Goal: Task Accomplishment & Management: Use online tool/utility

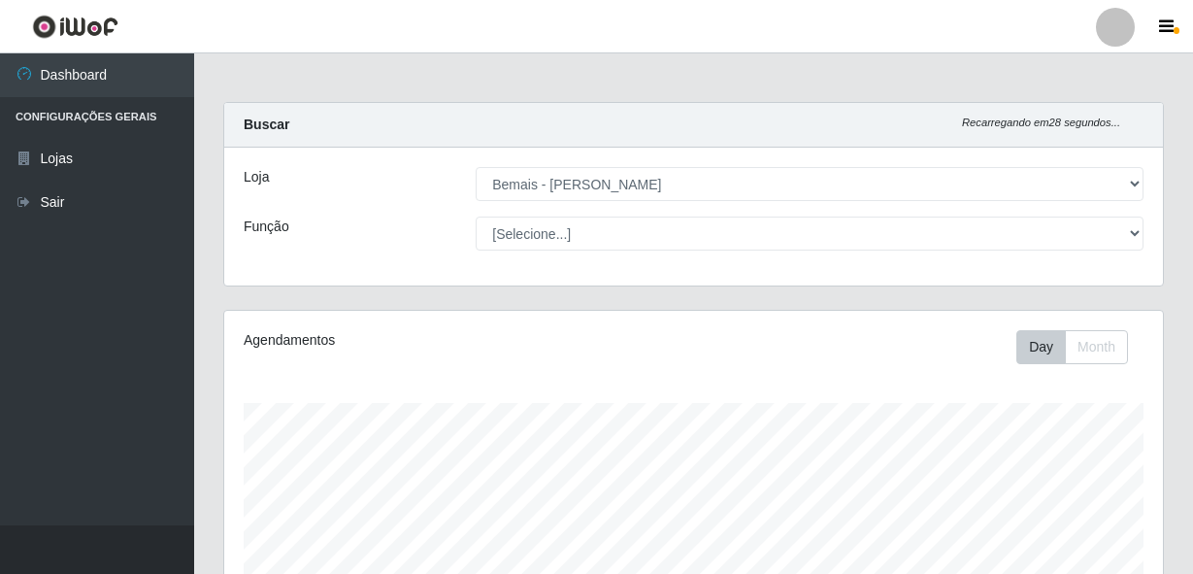
select select "230"
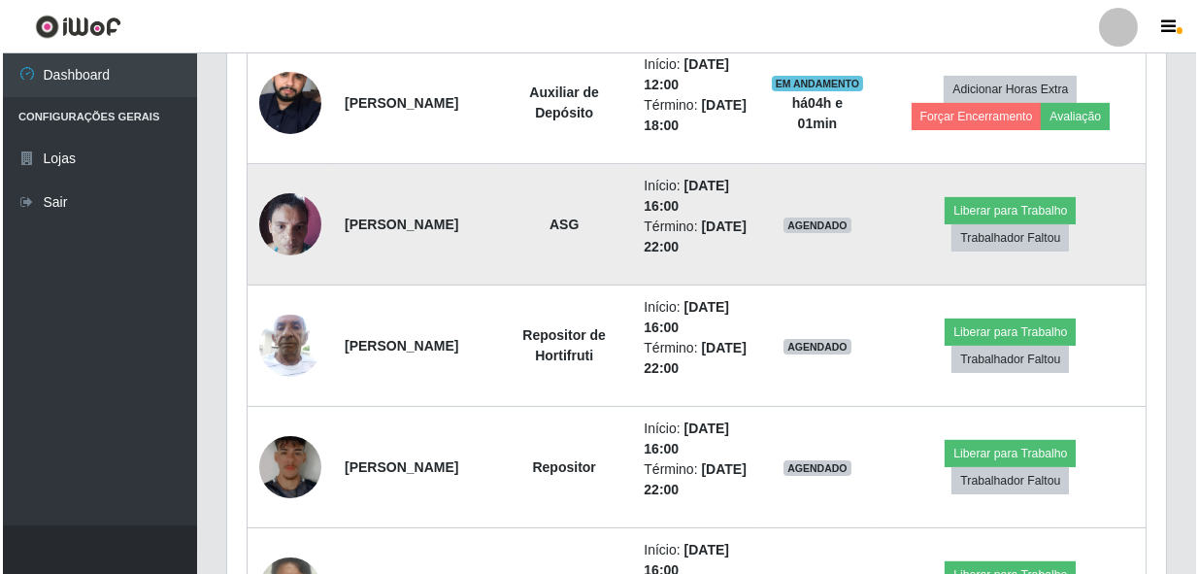
scroll to position [809, 0]
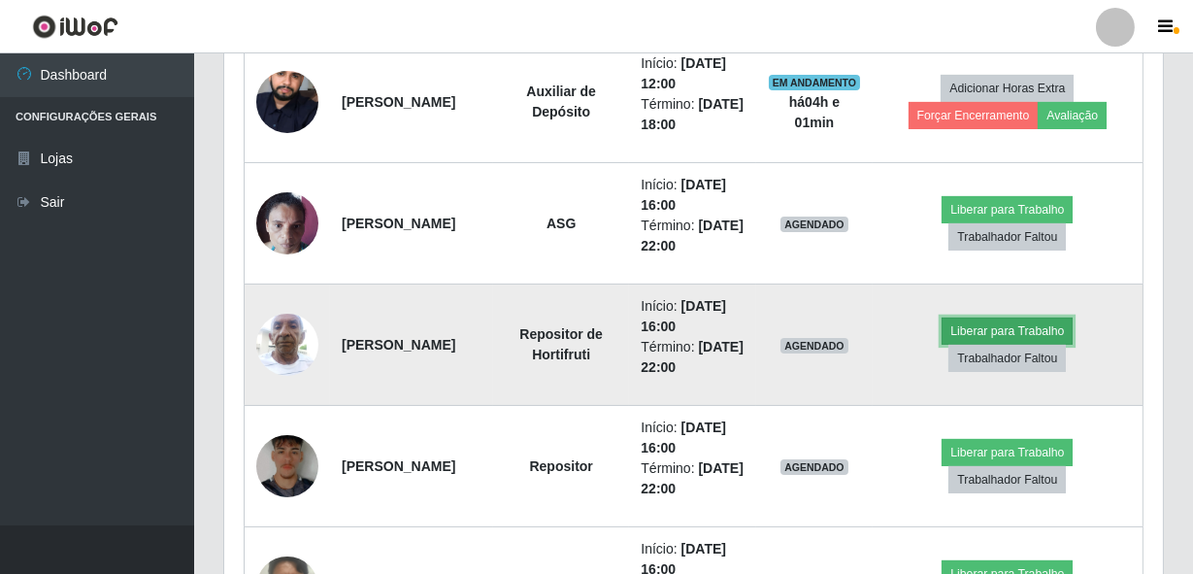
click at [990, 323] on button "Liberar para Trabalho" at bounding box center [1006, 330] width 131 height 27
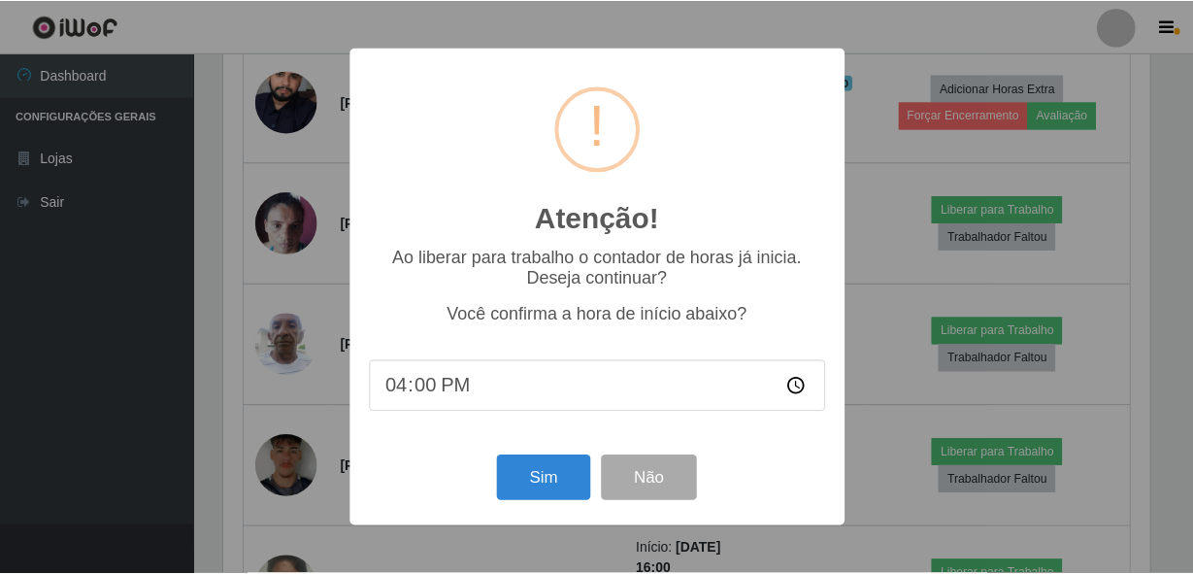
scroll to position [403, 930]
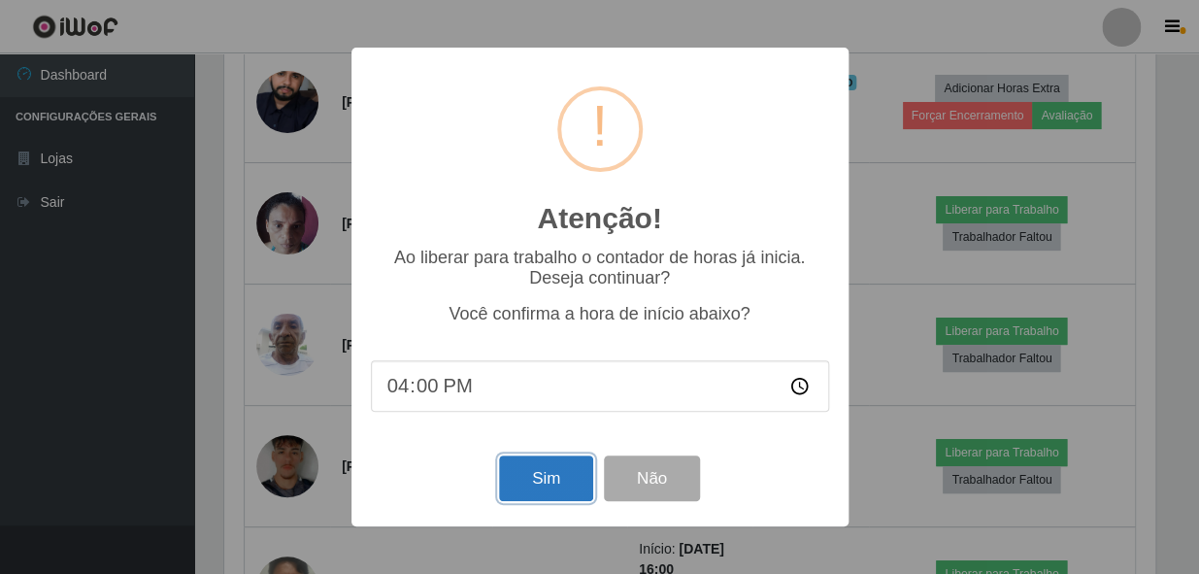
click at [569, 469] on button "Sim" at bounding box center [546, 478] width 94 height 46
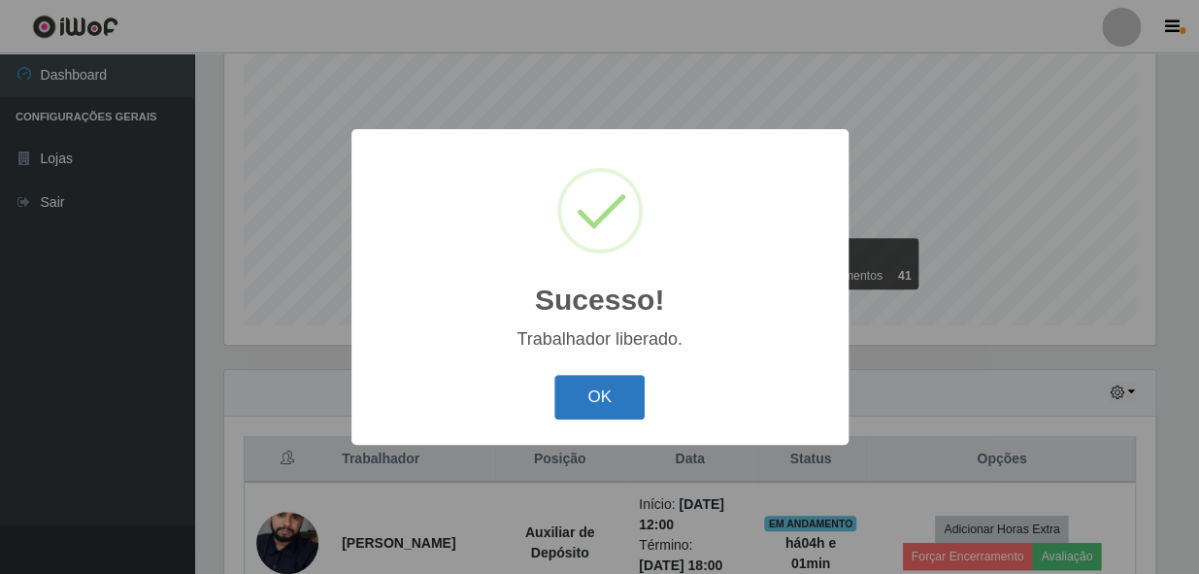
click at [603, 404] on button "OK" at bounding box center [599, 398] width 90 height 46
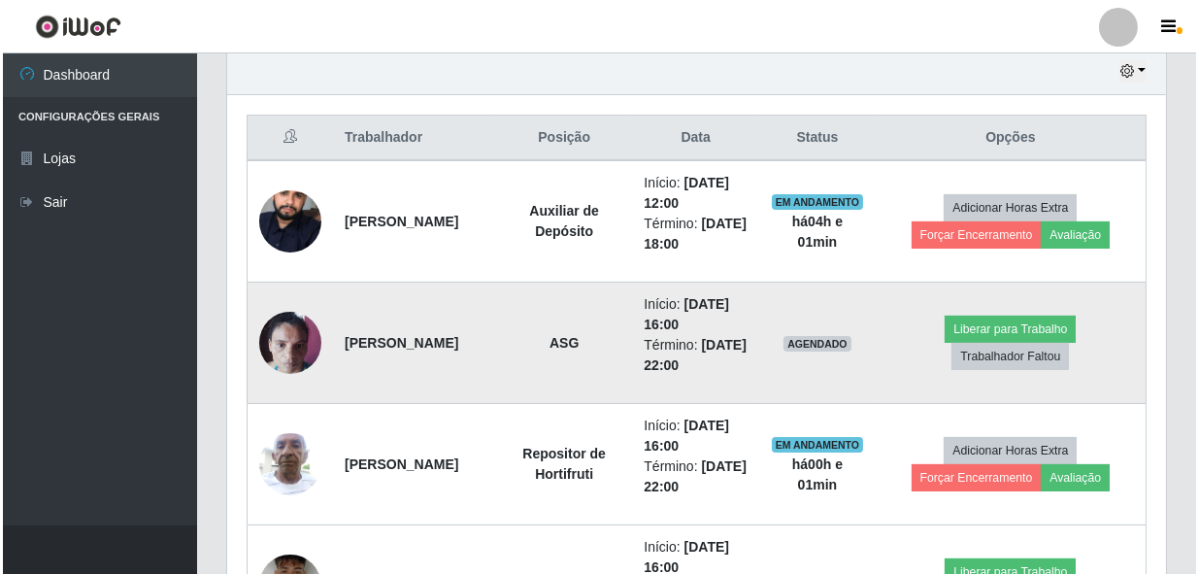
scroll to position [721, 0]
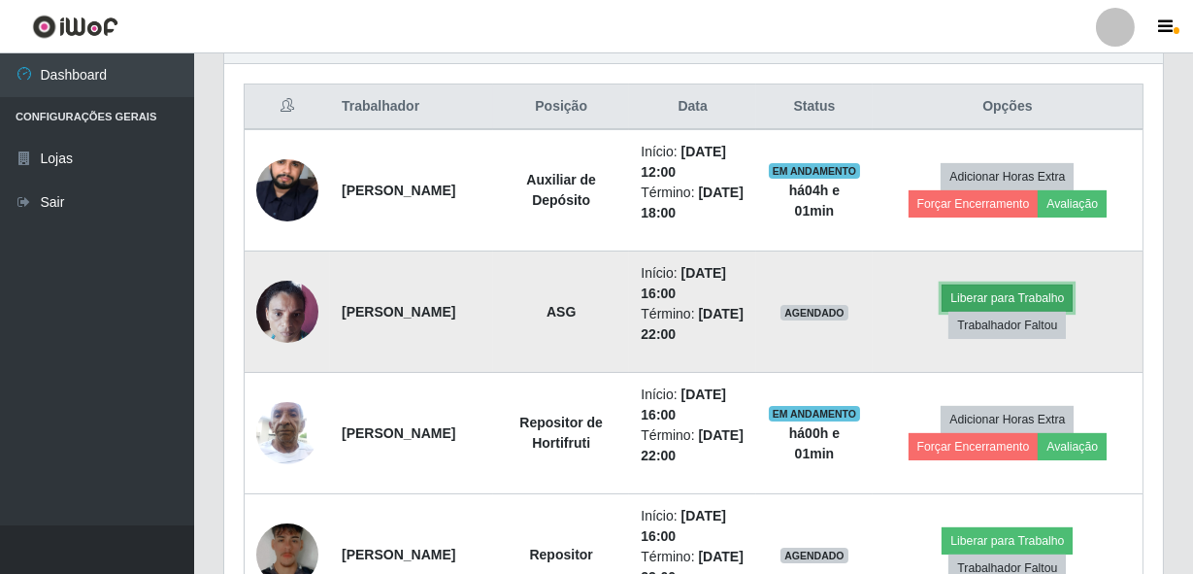
click at [1015, 294] on button "Liberar para Trabalho" at bounding box center [1006, 297] width 131 height 27
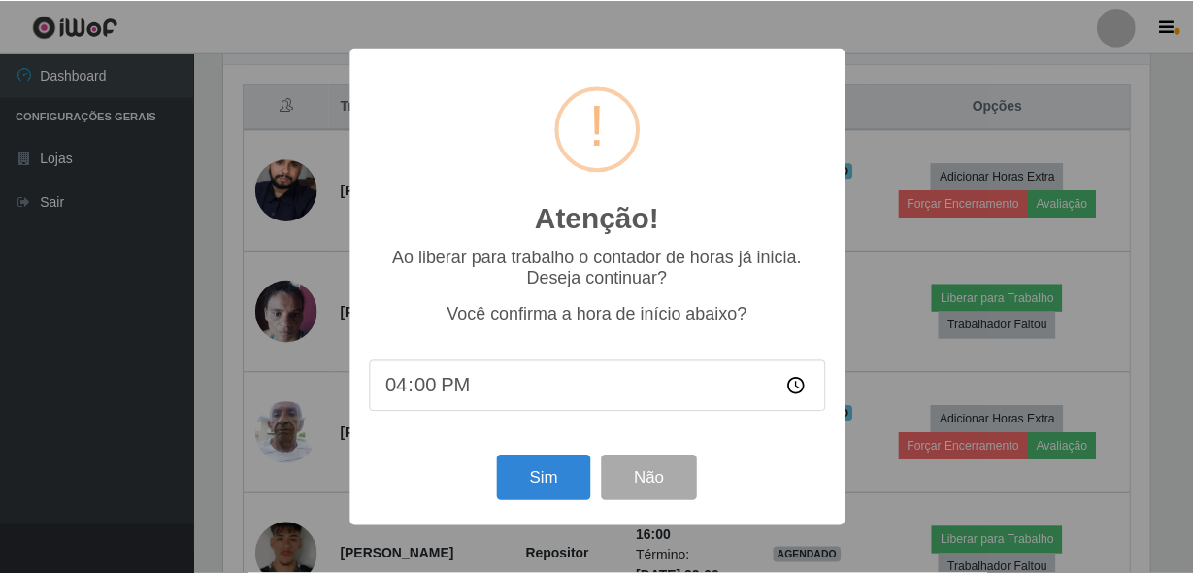
scroll to position [403, 930]
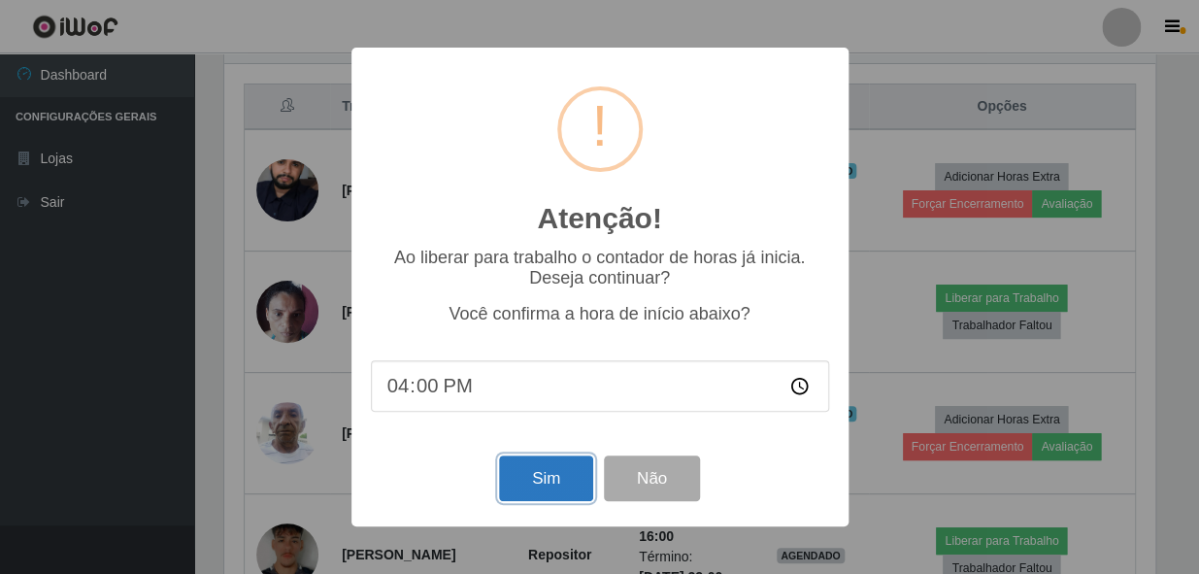
click at [547, 472] on button "Sim" at bounding box center [546, 478] width 94 height 46
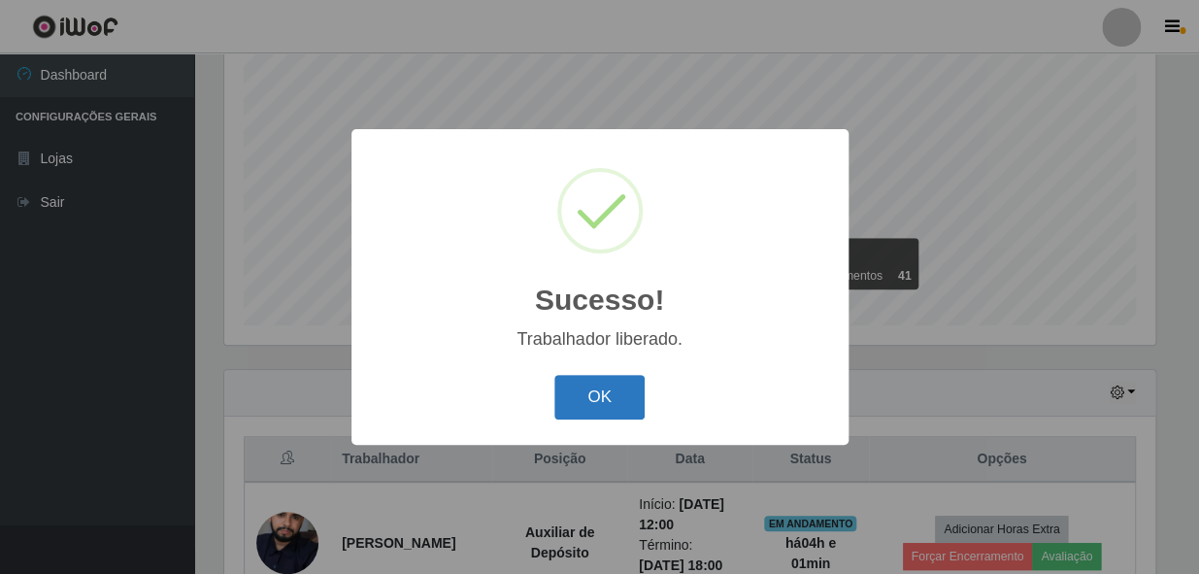
click at [618, 404] on button "OK" at bounding box center [599, 398] width 90 height 46
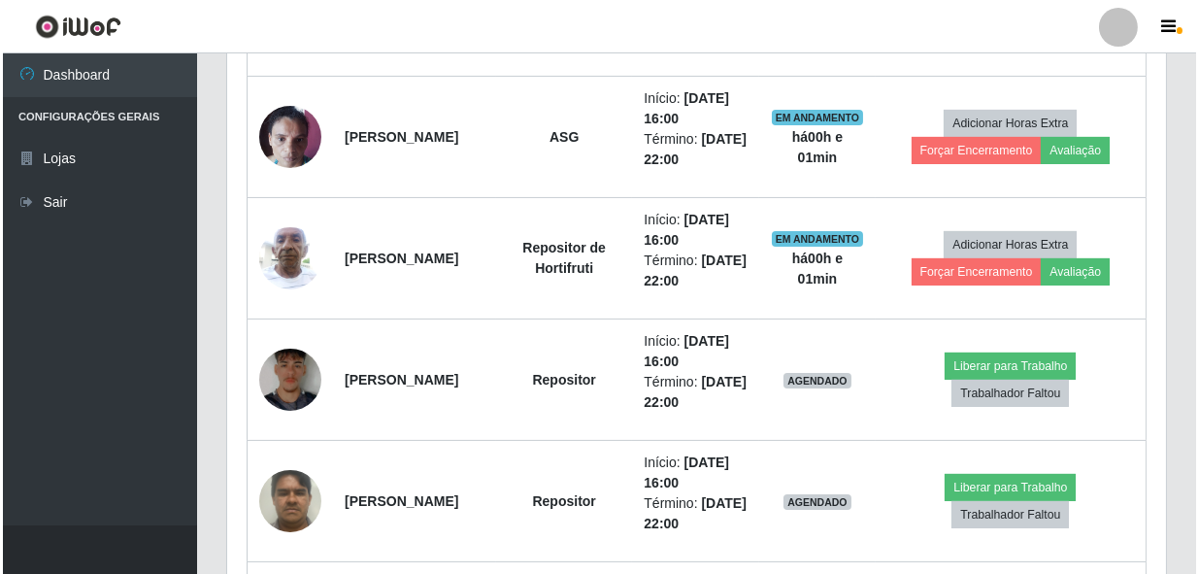
scroll to position [898, 0]
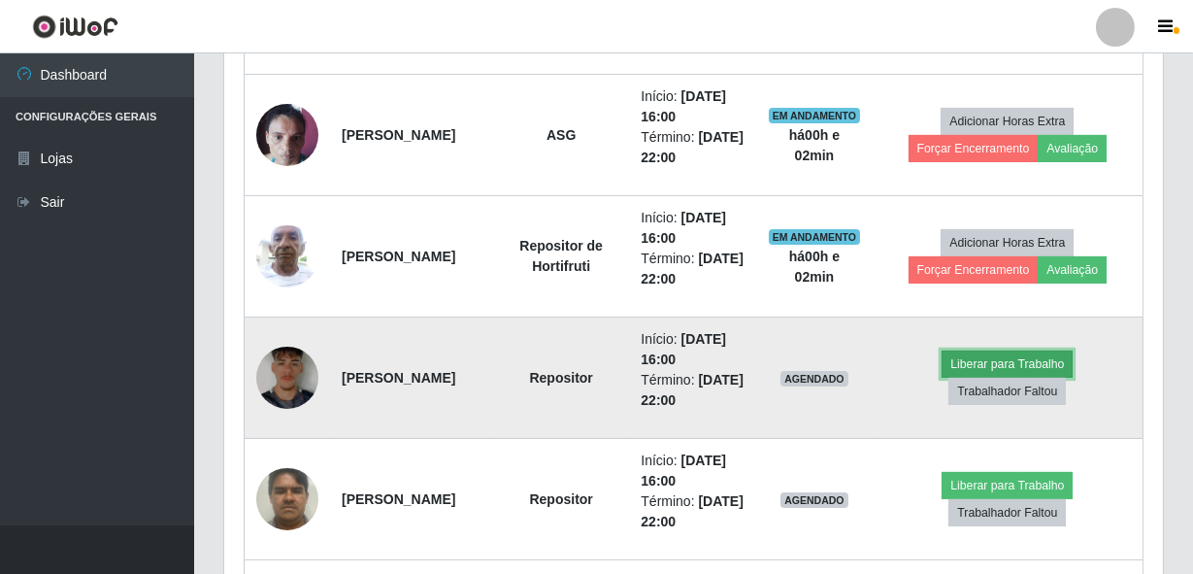
click at [1003, 358] on button "Liberar para Trabalho" at bounding box center [1006, 363] width 131 height 27
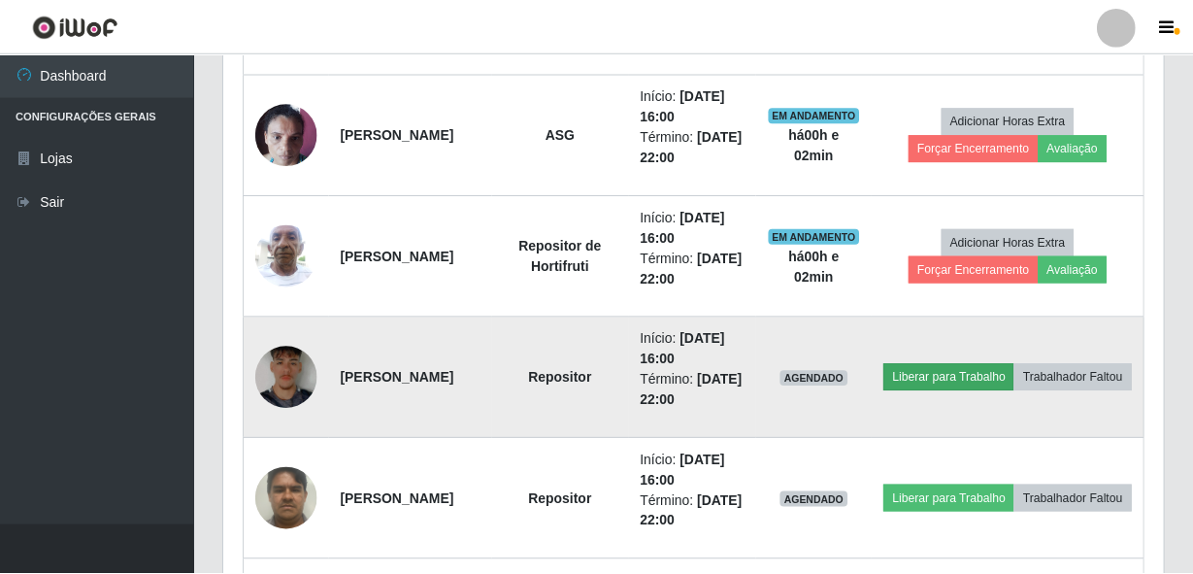
scroll to position [403, 930]
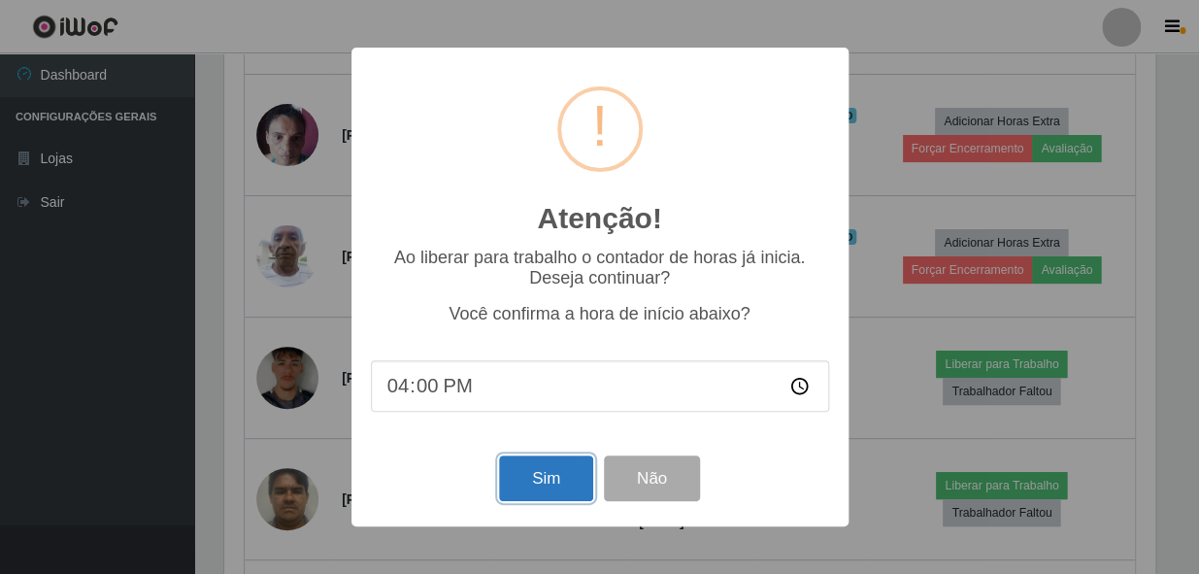
click at [542, 481] on button "Sim" at bounding box center [546, 478] width 94 height 46
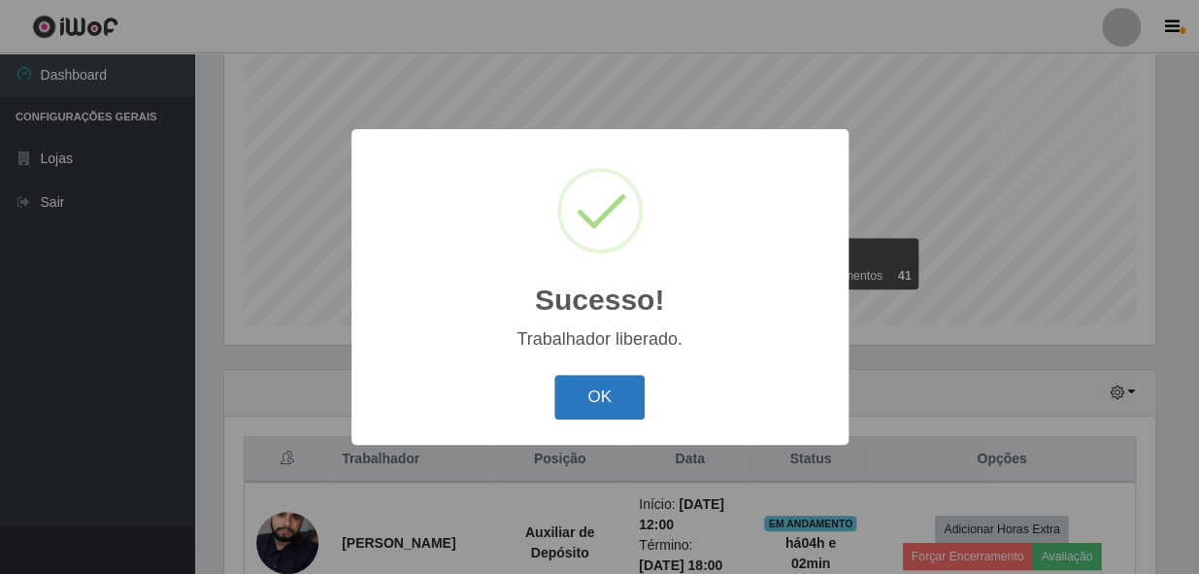
click at [621, 391] on button "OK" at bounding box center [599, 398] width 90 height 46
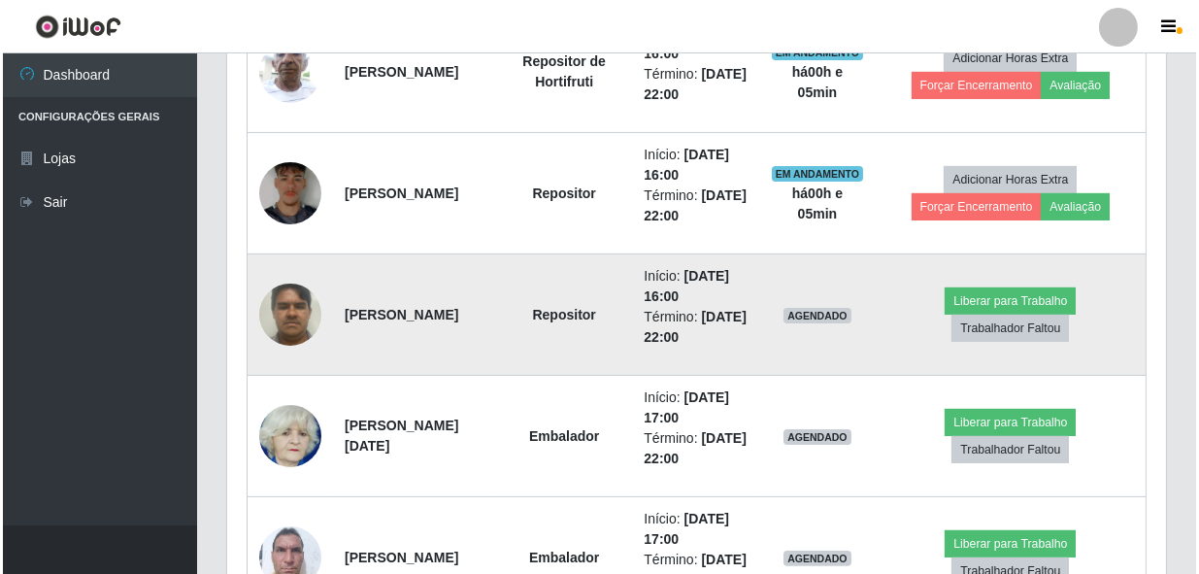
scroll to position [1163, 0]
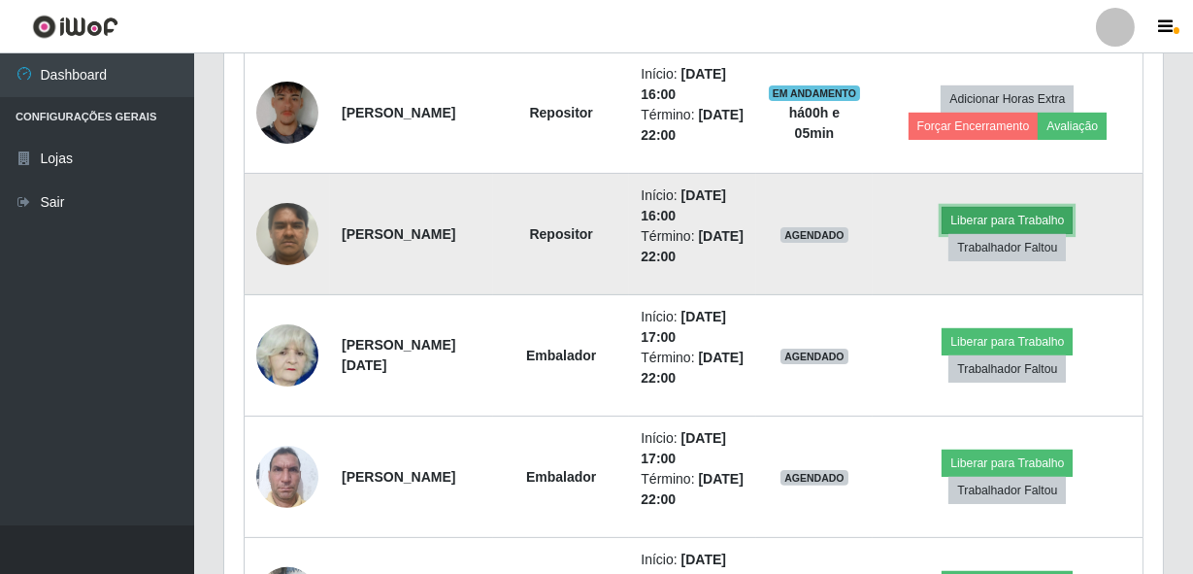
click at [975, 211] on button "Liberar para Trabalho" at bounding box center [1006, 220] width 131 height 27
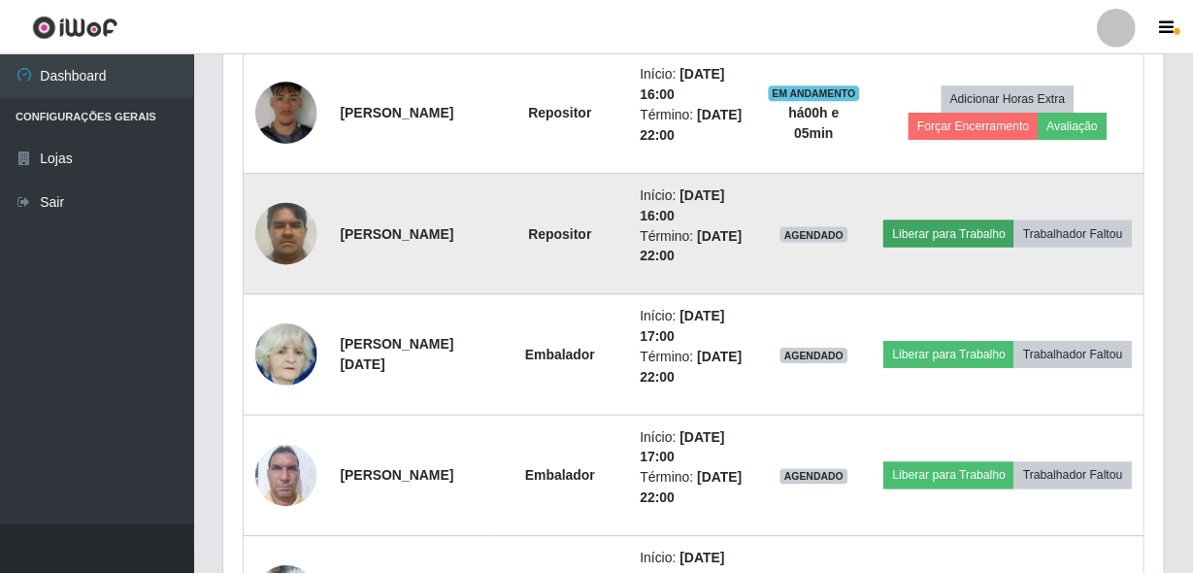
scroll to position [403, 930]
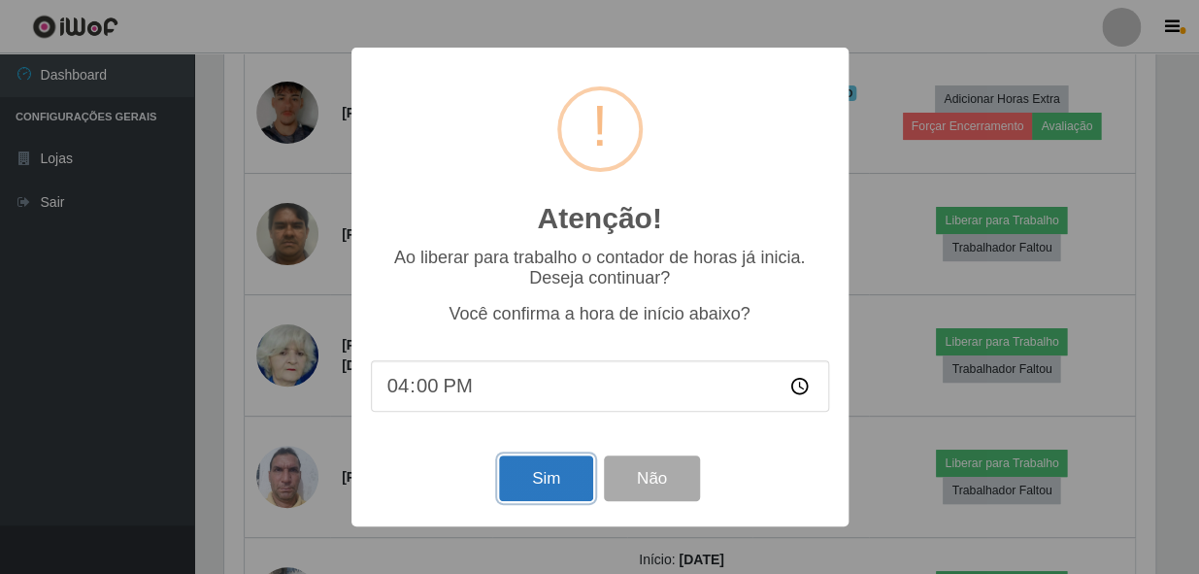
click at [553, 472] on button "Sim" at bounding box center [546, 478] width 94 height 46
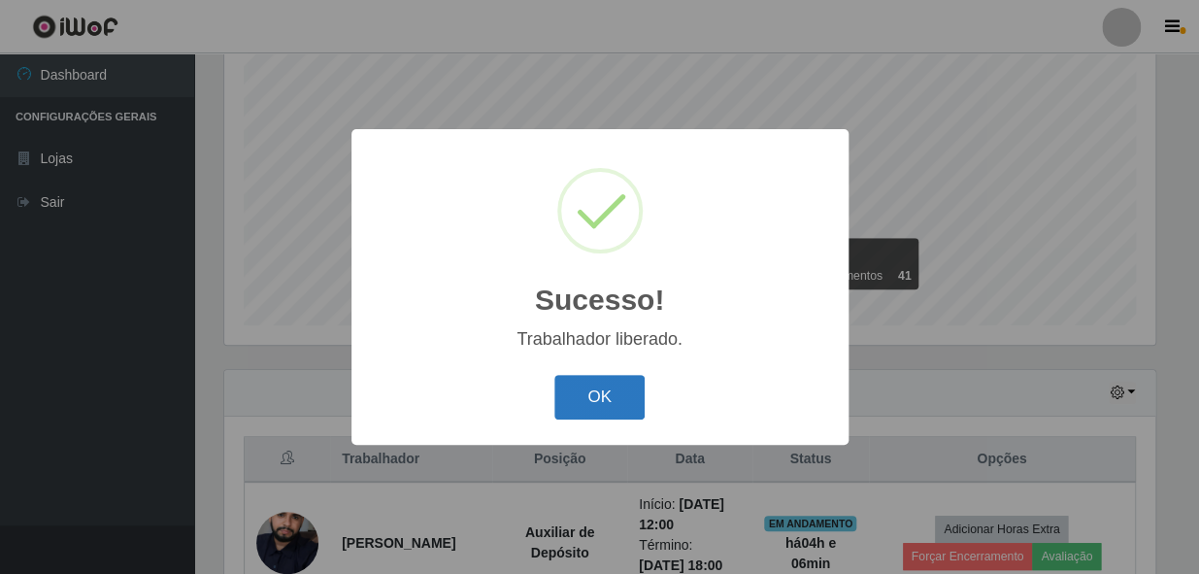
click at [632, 388] on button "OK" at bounding box center [599, 398] width 90 height 46
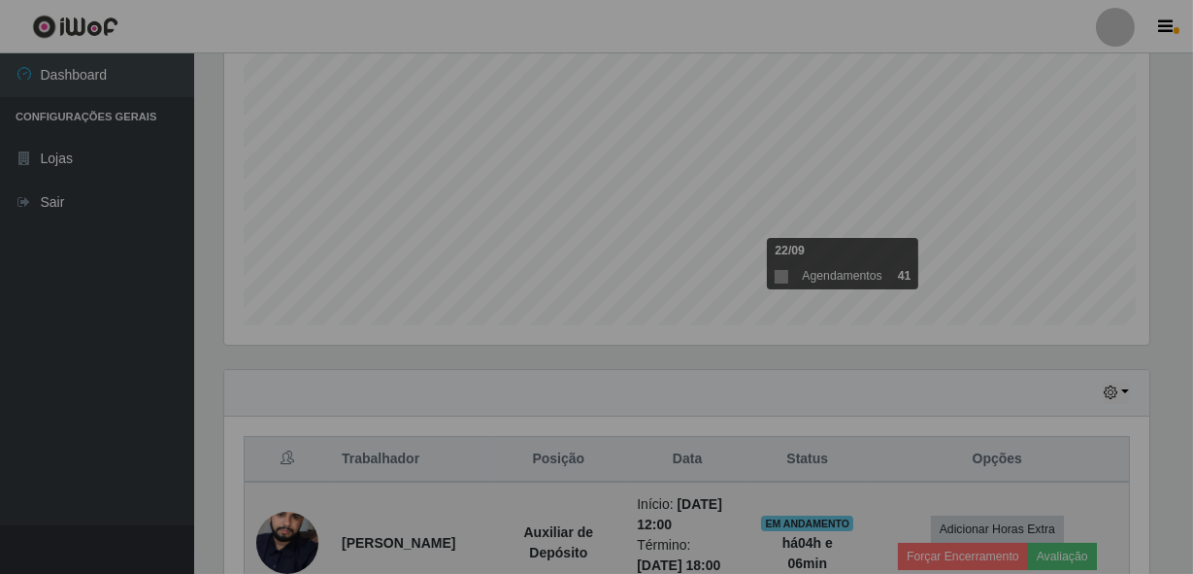
scroll to position [403, 938]
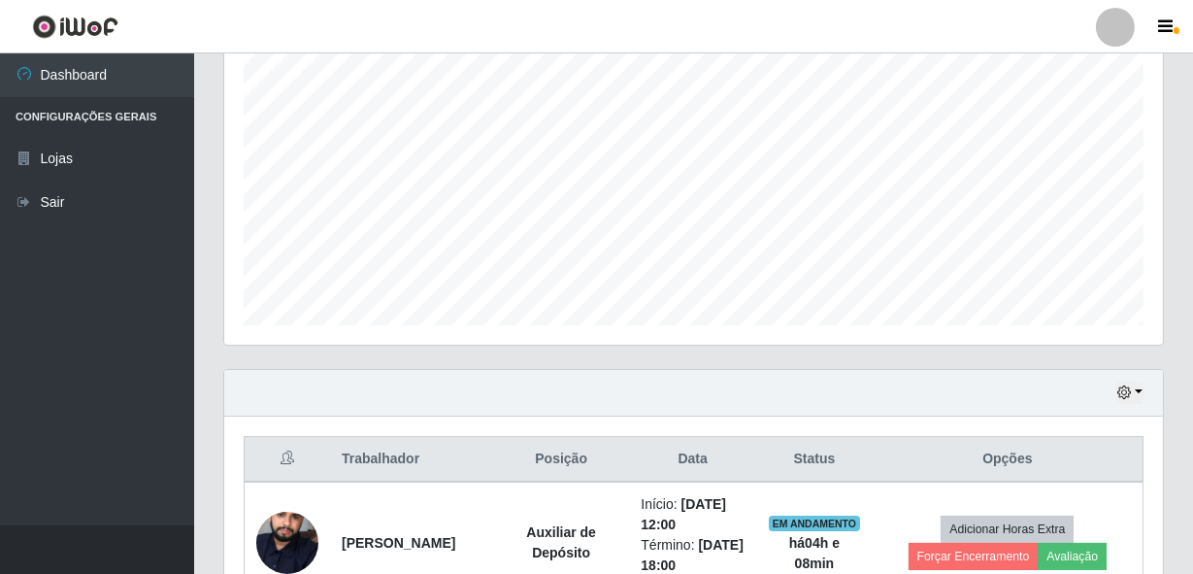
click at [1155, 351] on div "Agendamentos Day Month 10/10 Agendamentos 73" at bounding box center [694, 155] width 970 height 428
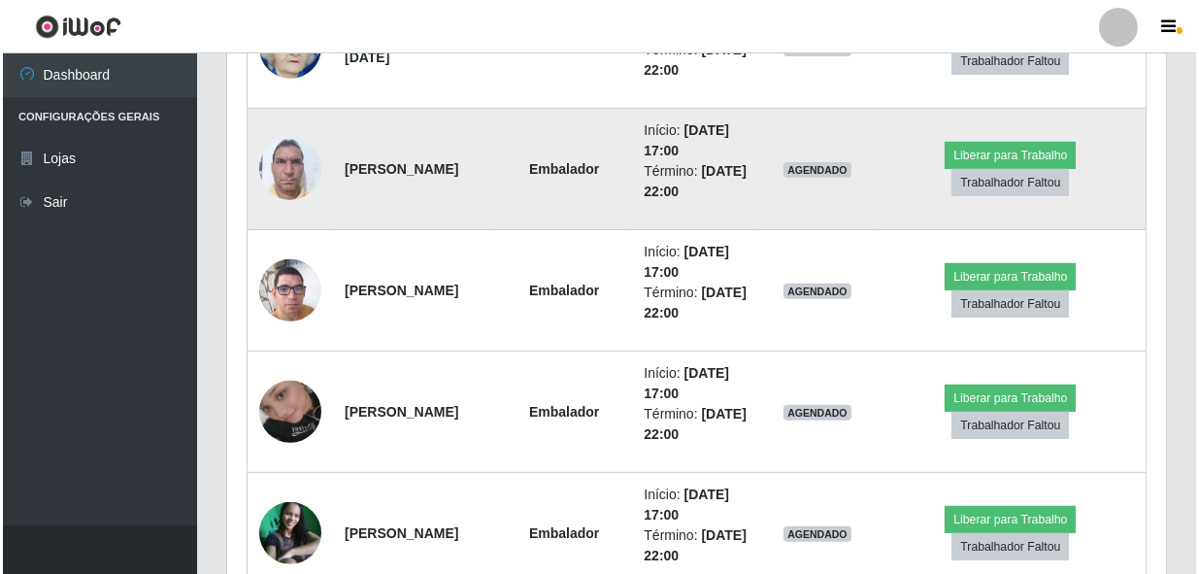
scroll to position [1581, 0]
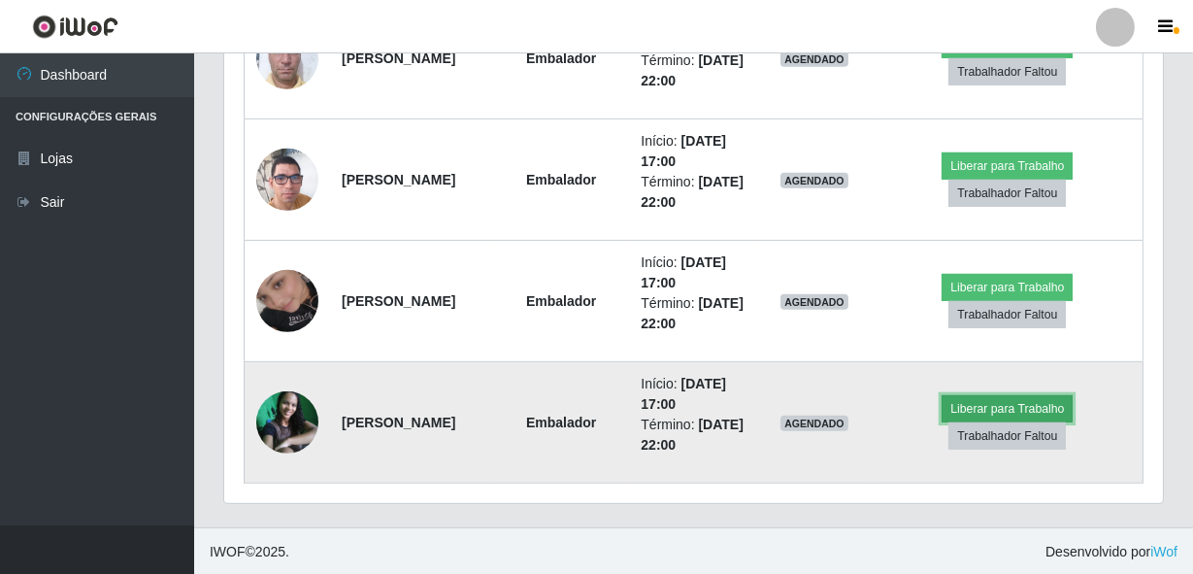
click at [1018, 402] on button "Liberar para Trabalho" at bounding box center [1006, 408] width 131 height 27
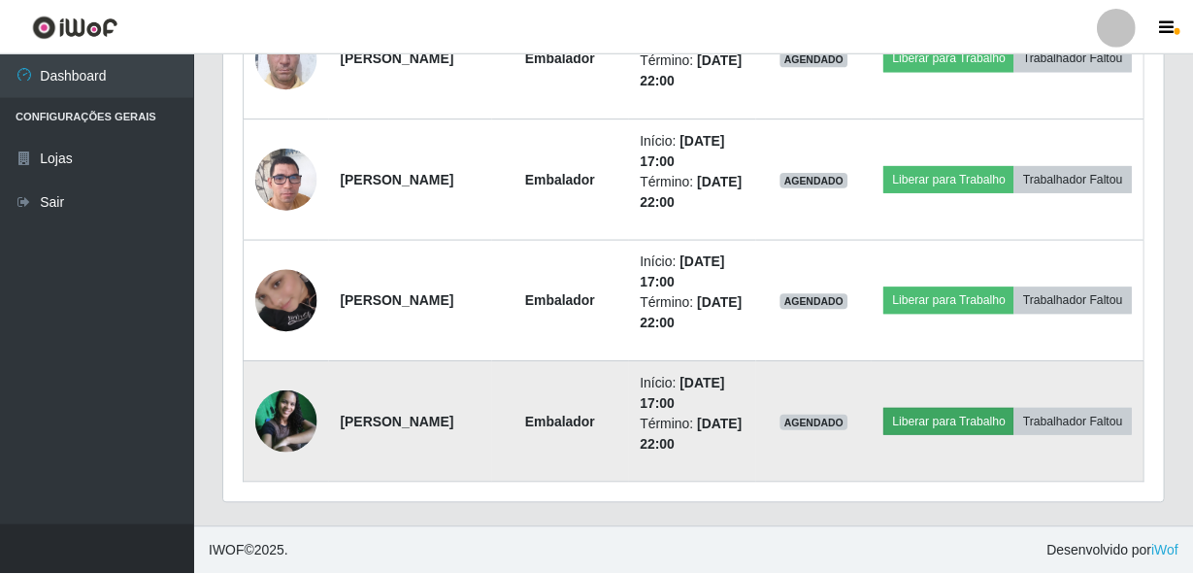
scroll to position [403, 930]
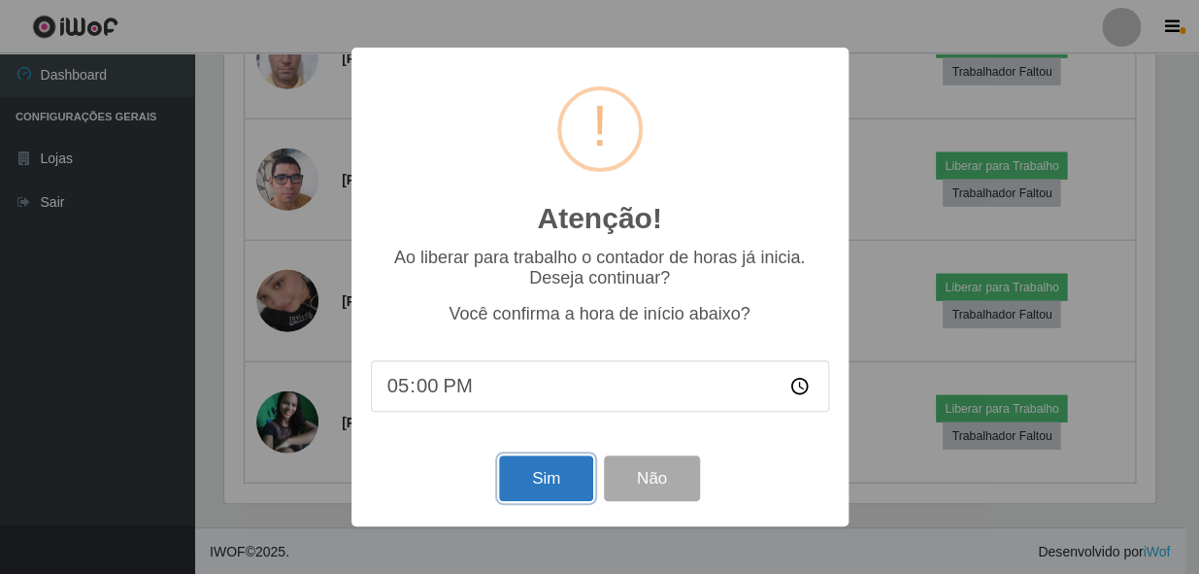
click at [536, 475] on button "Sim" at bounding box center [546, 478] width 94 height 46
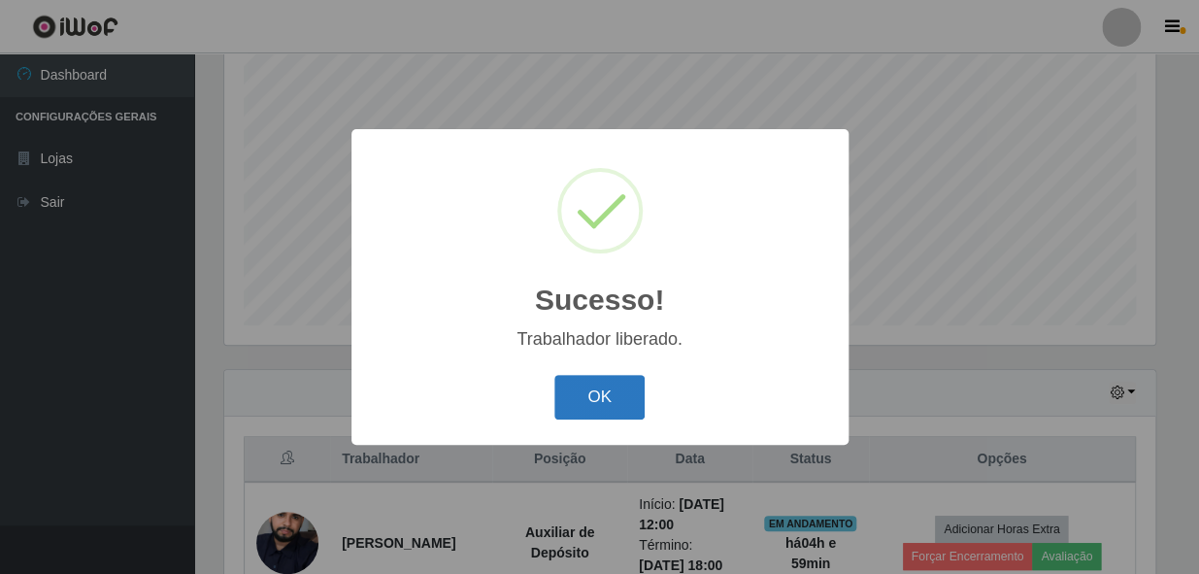
click at [587, 391] on button "OK" at bounding box center [599, 398] width 90 height 46
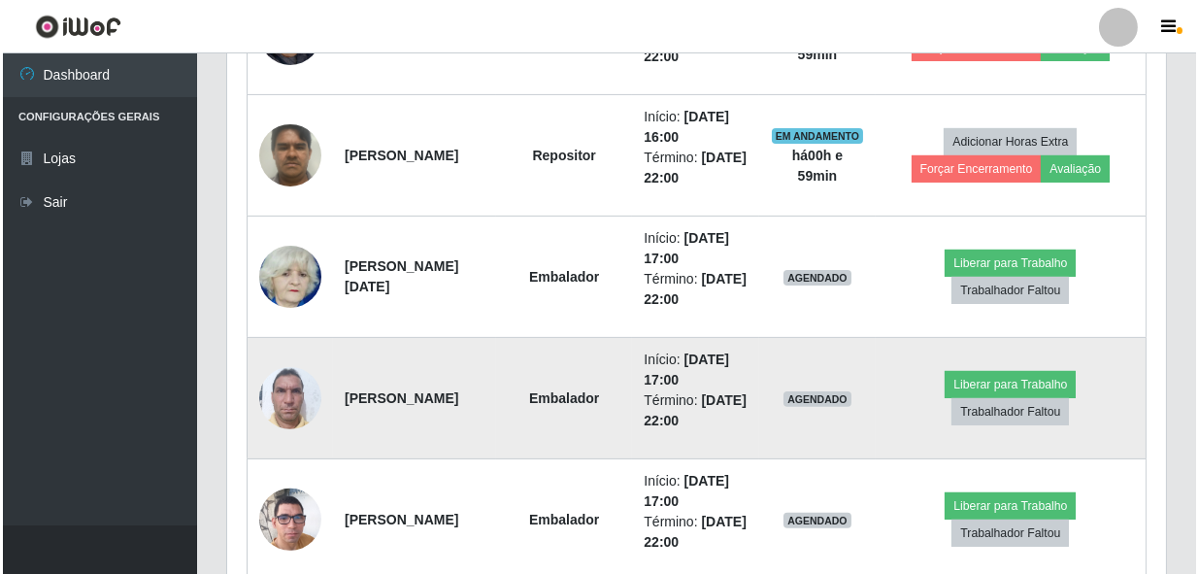
scroll to position [1493, 0]
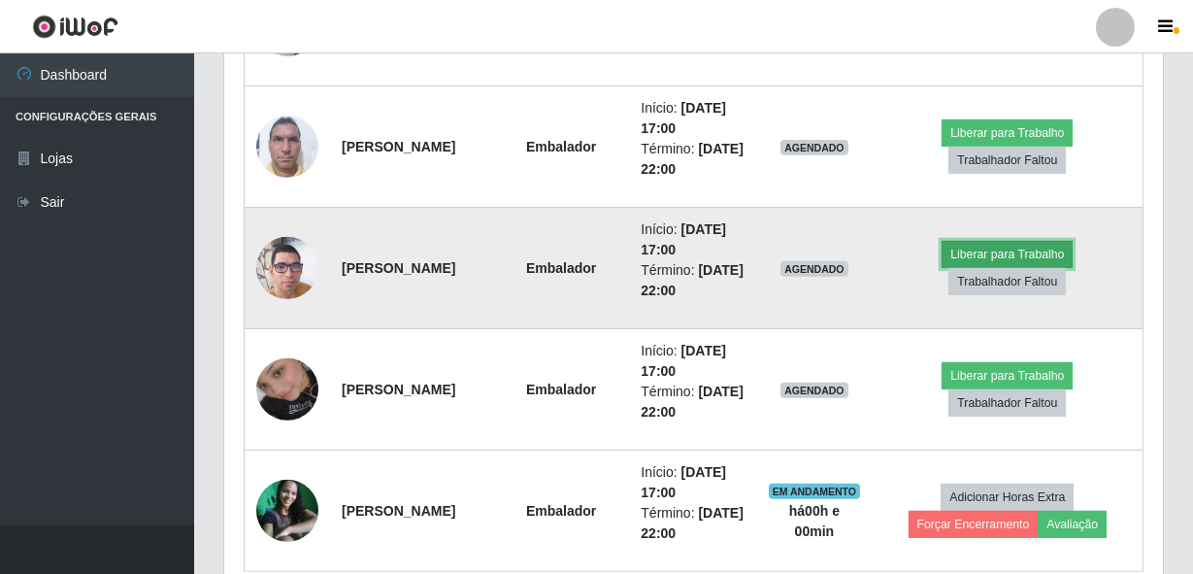
click at [994, 247] on button "Liberar para Trabalho" at bounding box center [1006, 254] width 131 height 27
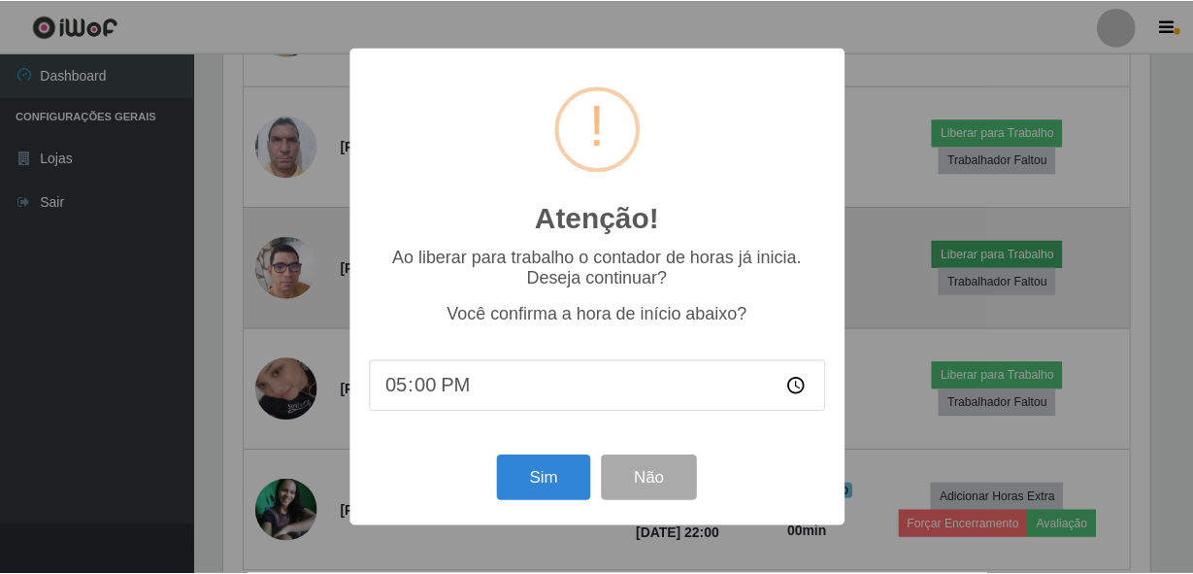
scroll to position [403, 930]
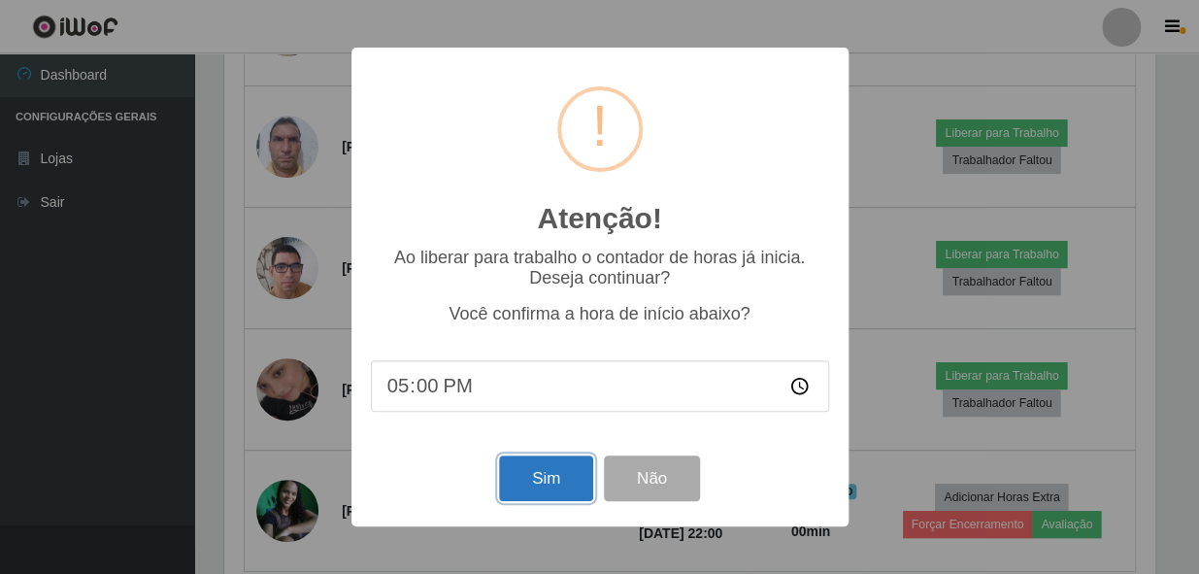
click at [533, 466] on button "Sim" at bounding box center [546, 478] width 94 height 46
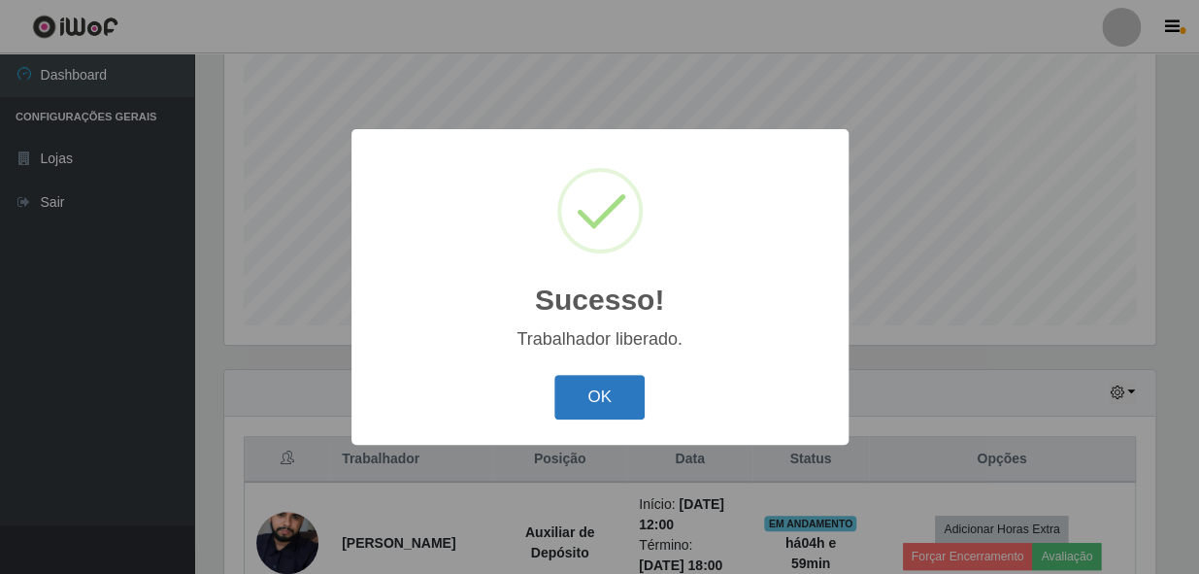
click at [605, 389] on button "OK" at bounding box center [599, 398] width 90 height 46
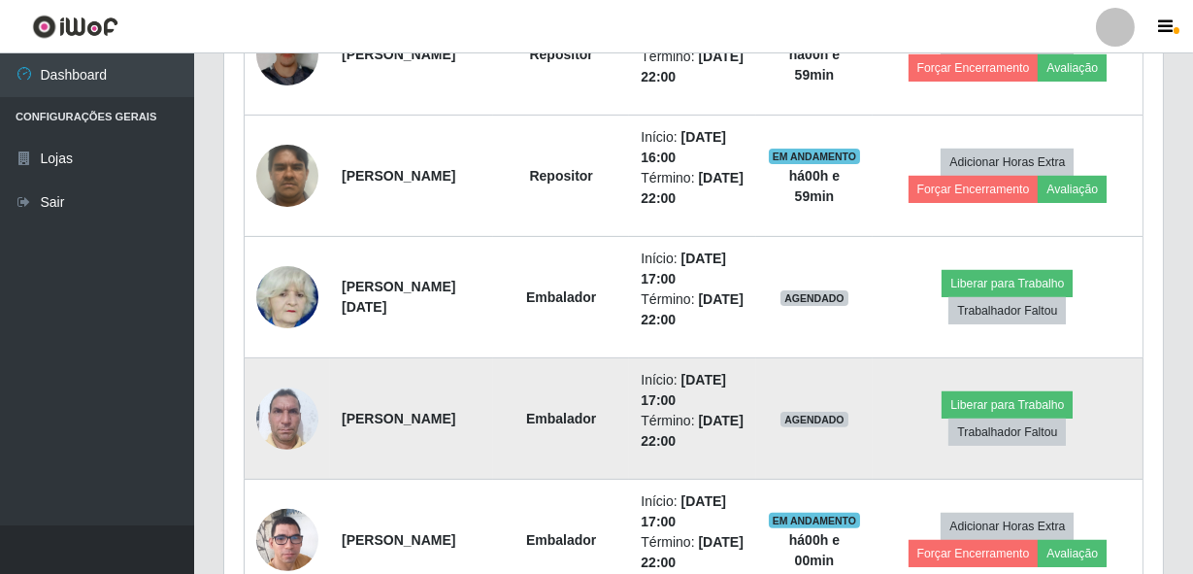
scroll to position [1251, 0]
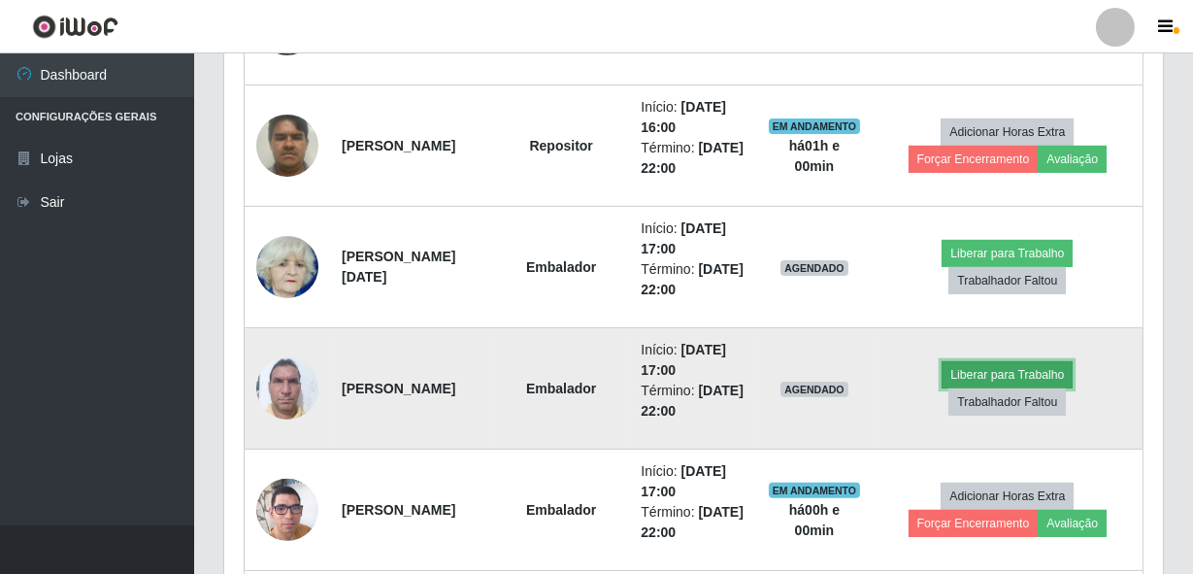
click at [970, 375] on button "Liberar para Trabalho" at bounding box center [1006, 374] width 131 height 27
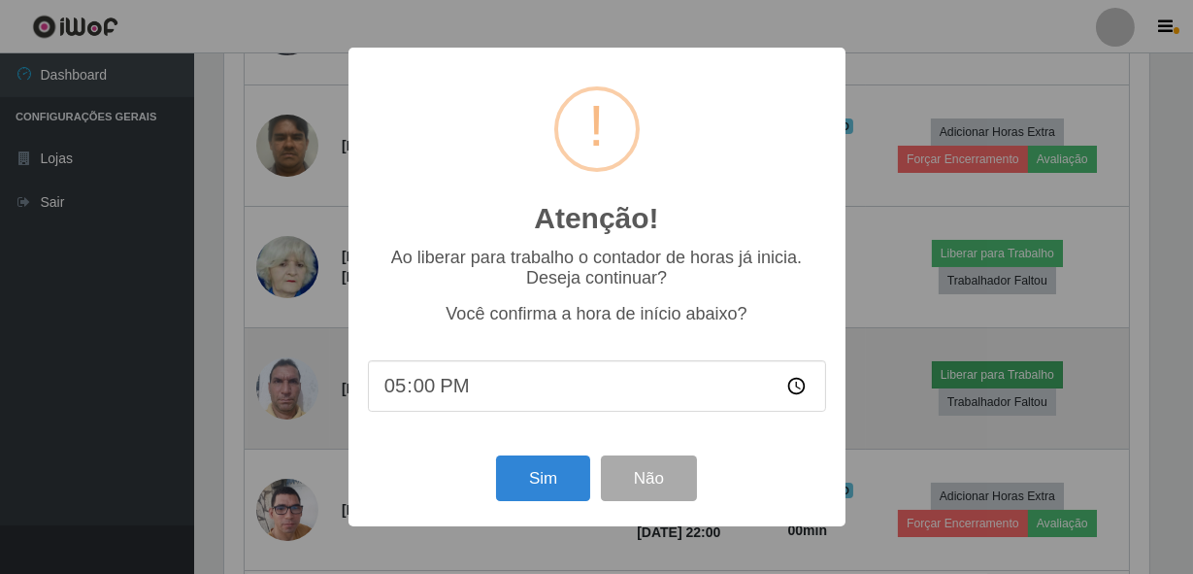
scroll to position [403, 930]
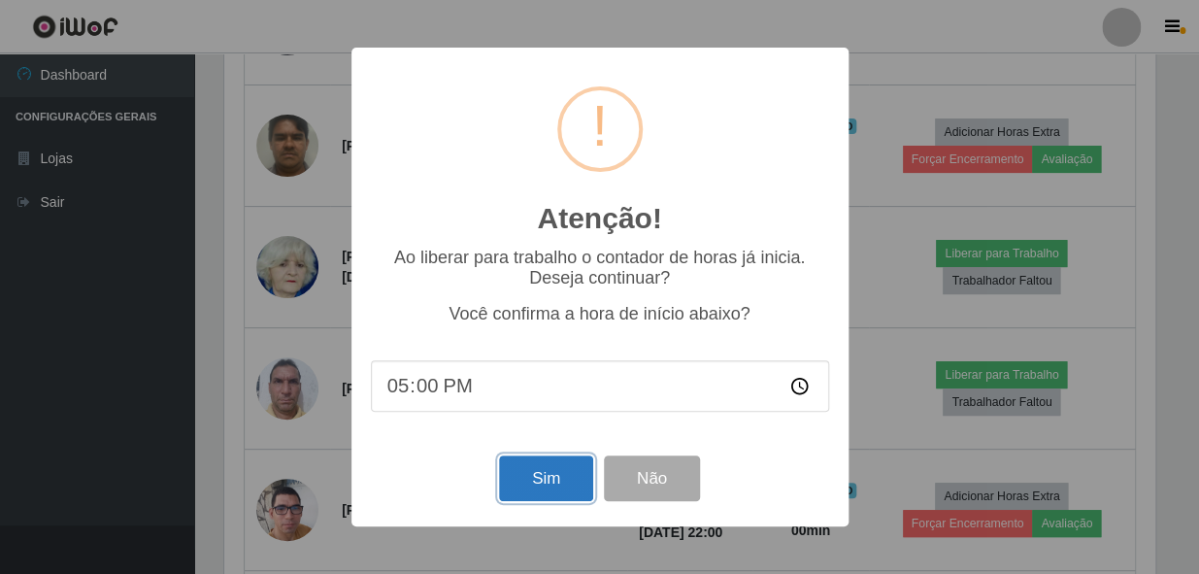
click at [539, 483] on button "Sim" at bounding box center [546, 478] width 94 height 46
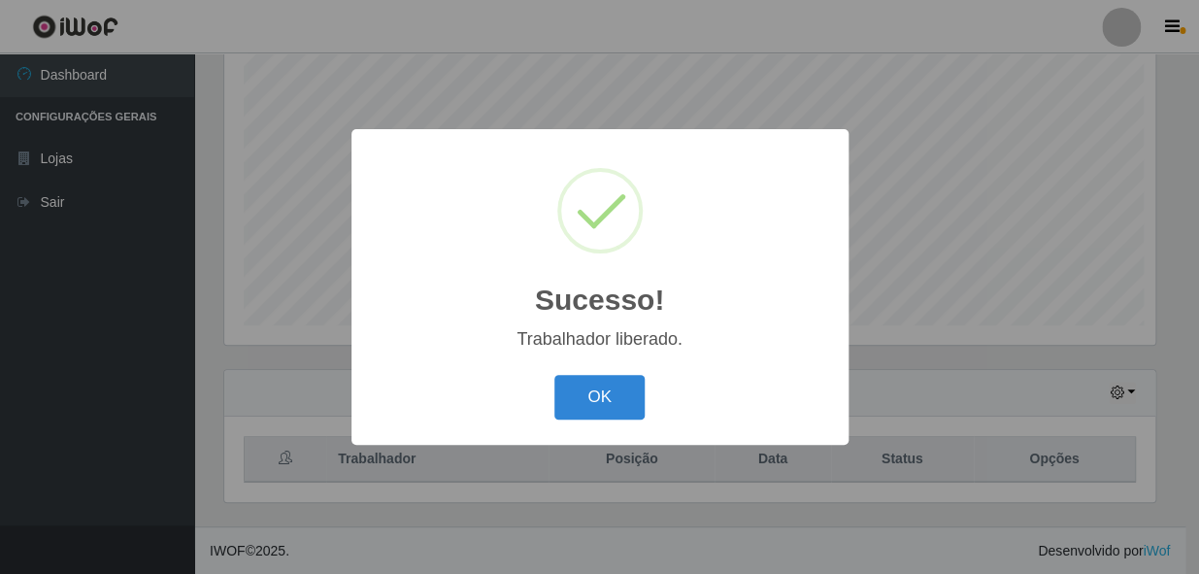
scroll to position [0, 0]
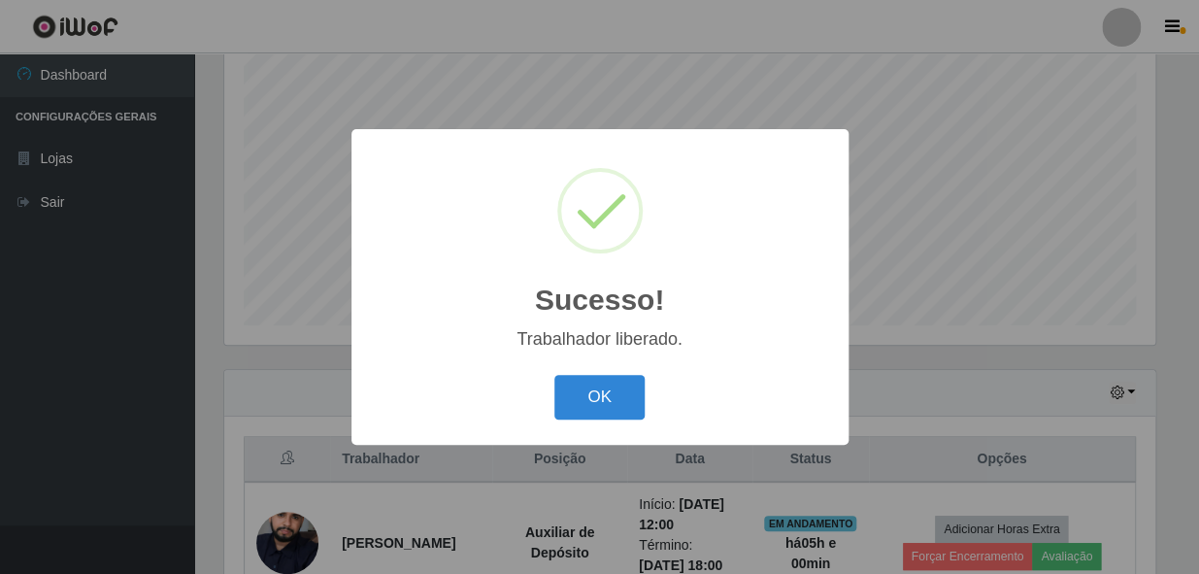
click at [562, 398] on button "OK" at bounding box center [599, 398] width 90 height 46
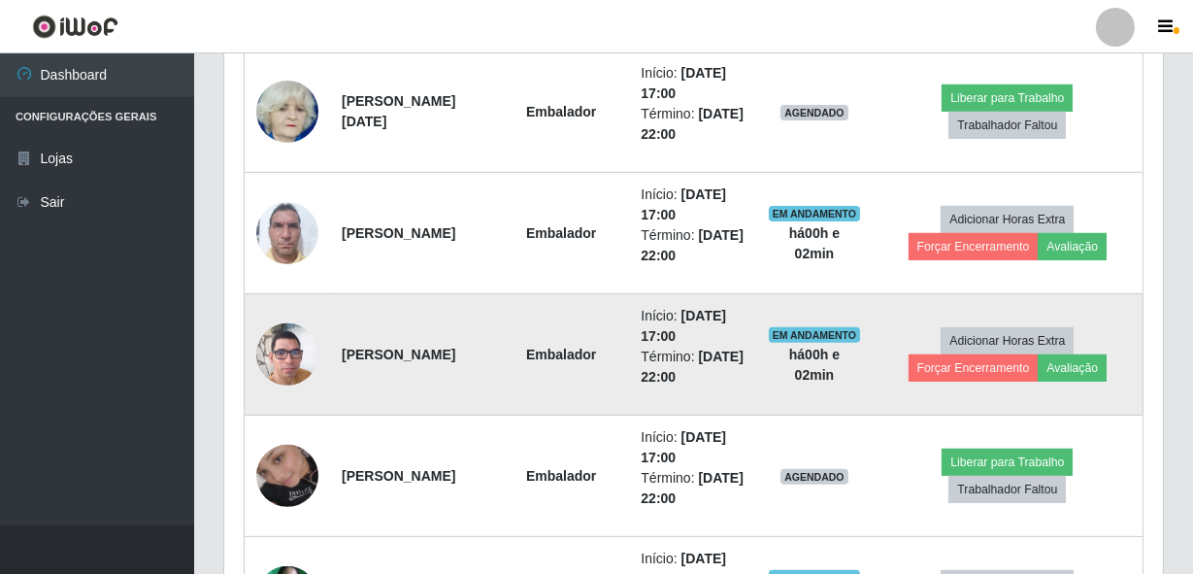
scroll to position [1404, 0]
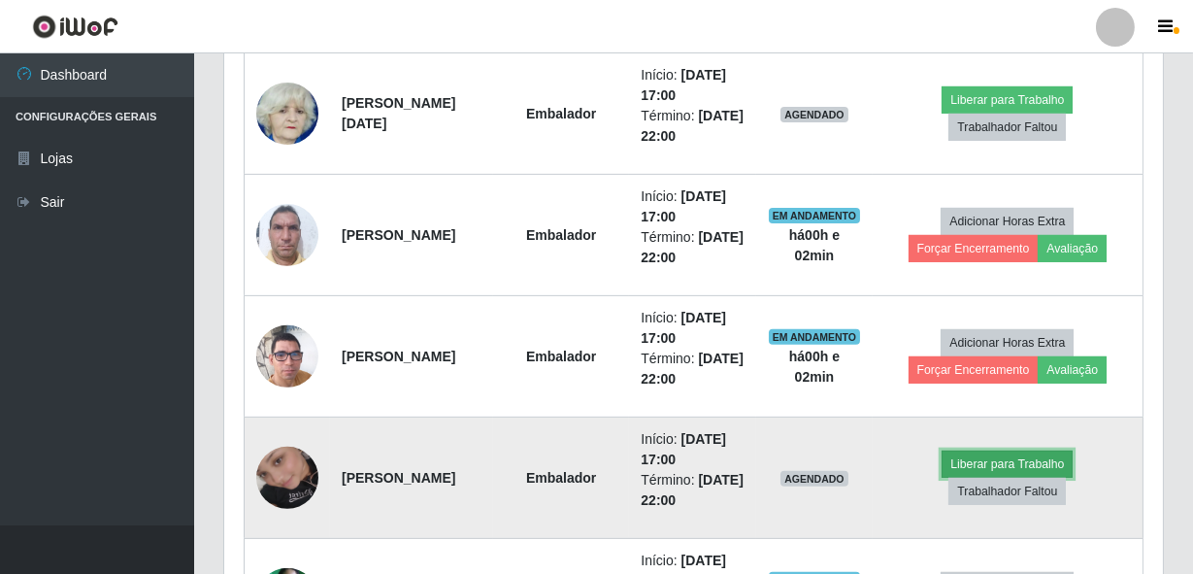
click at [988, 465] on button "Liberar para Trabalho" at bounding box center [1006, 463] width 131 height 27
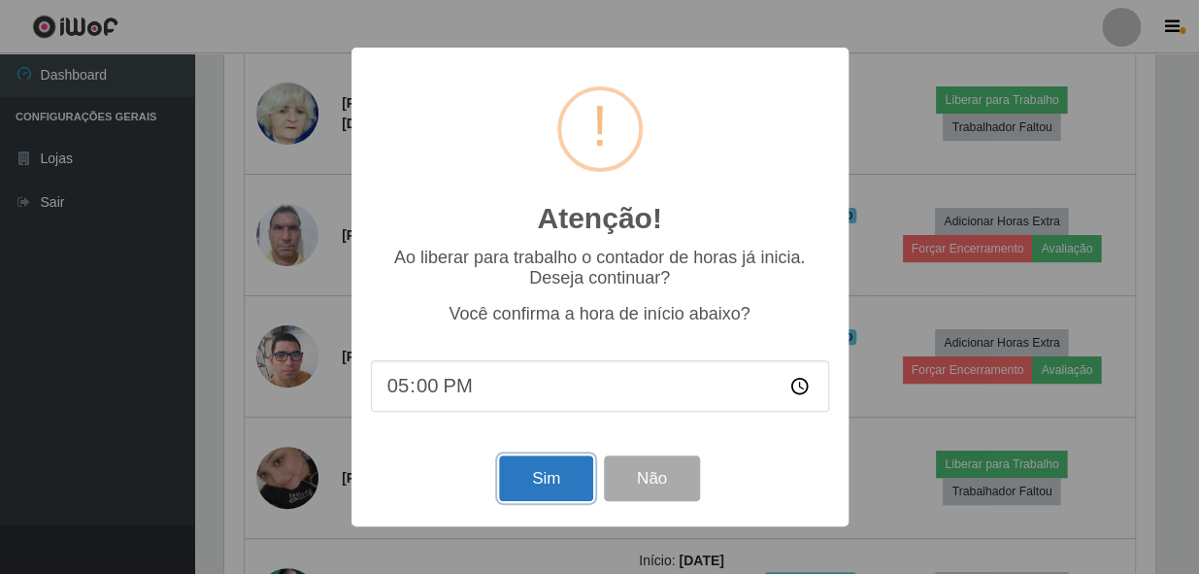
click at [542, 472] on button "Sim" at bounding box center [546, 478] width 94 height 46
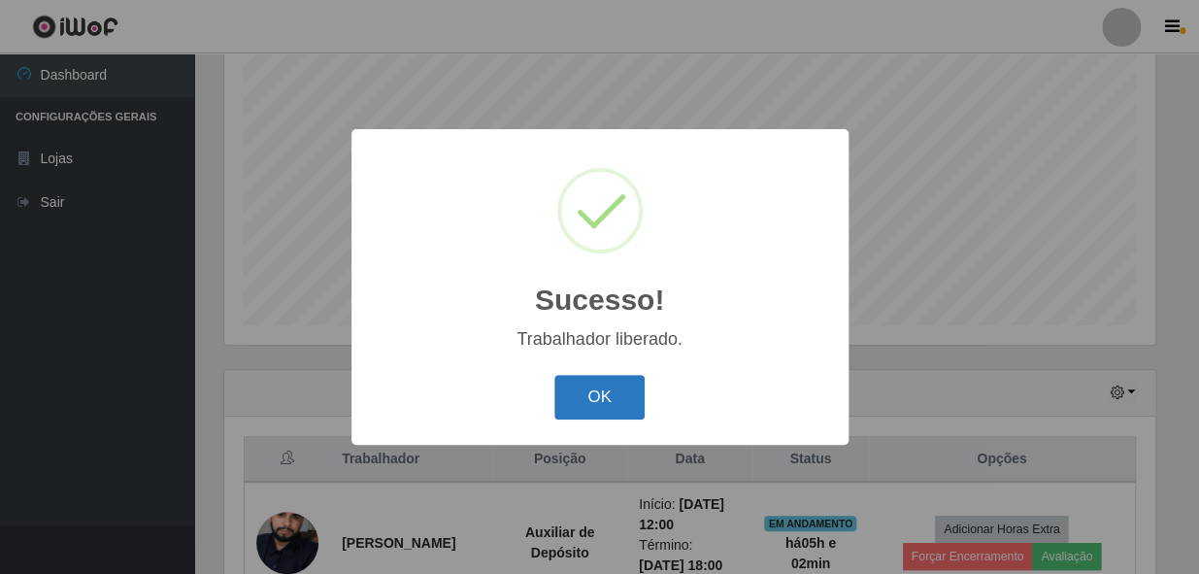
drag, startPoint x: 603, startPoint y: 389, endPoint x: 592, endPoint y: 411, distance: 23.9
click at [602, 391] on button "OK" at bounding box center [599, 398] width 90 height 46
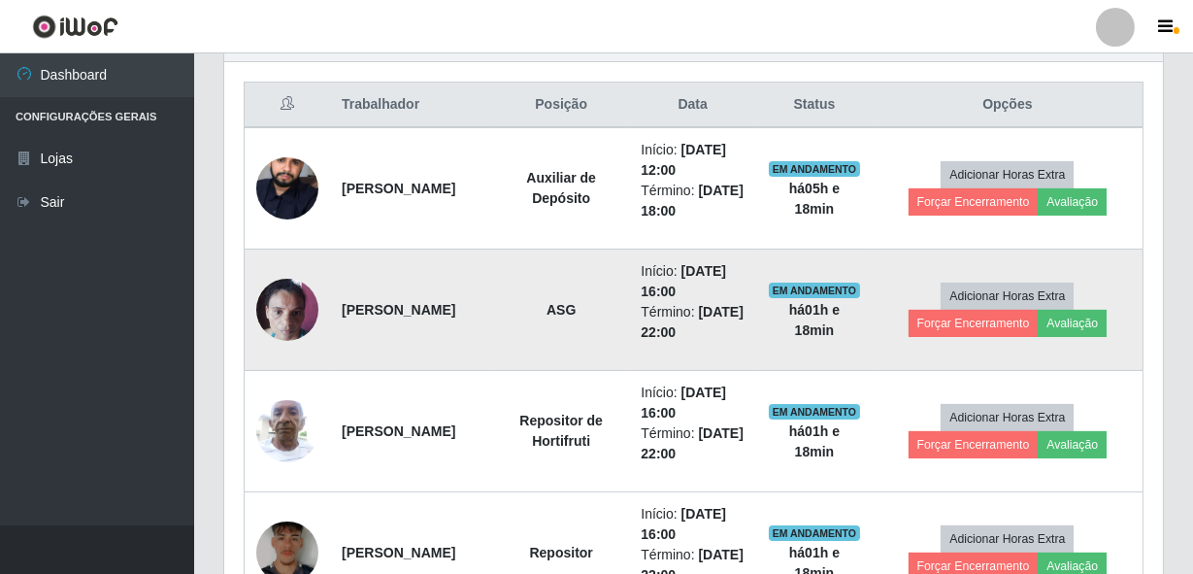
scroll to position [721, 0]
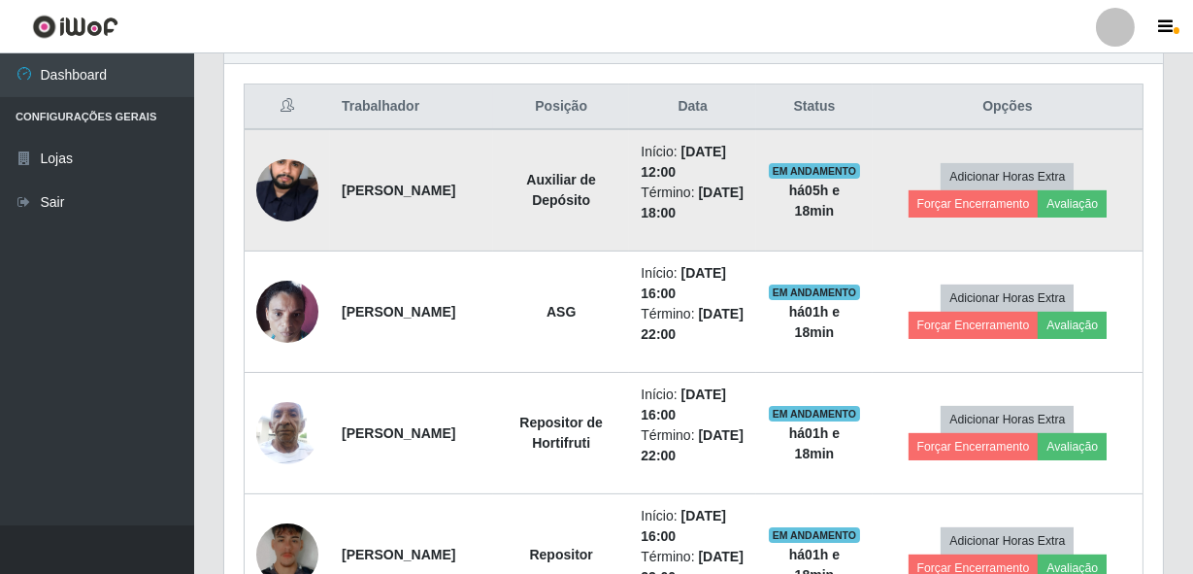
click at [307, 179] on img at bounding box center [287, 190] width 62 height 105
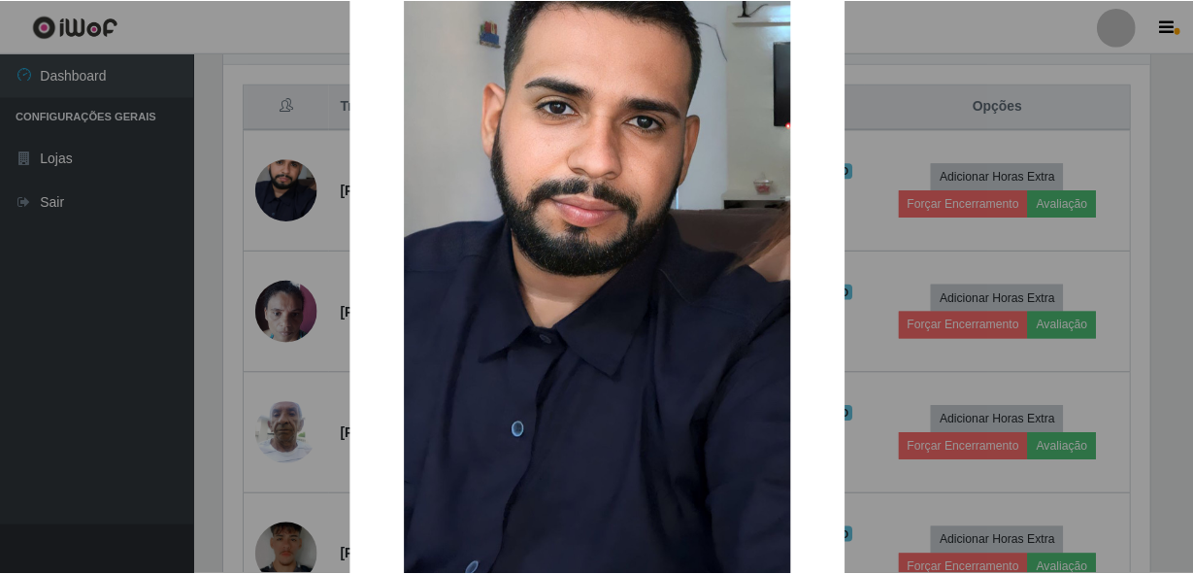
scroll to position [252, 0]
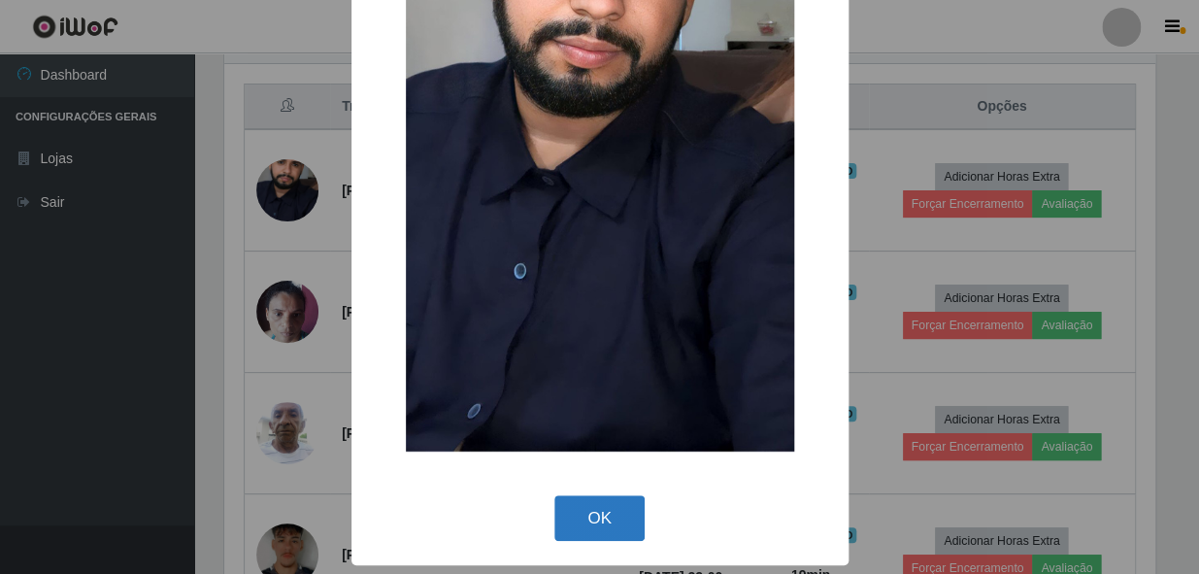
click at [602, 499] on button "OK" at bounding box center [599, 518] width 90 height 46
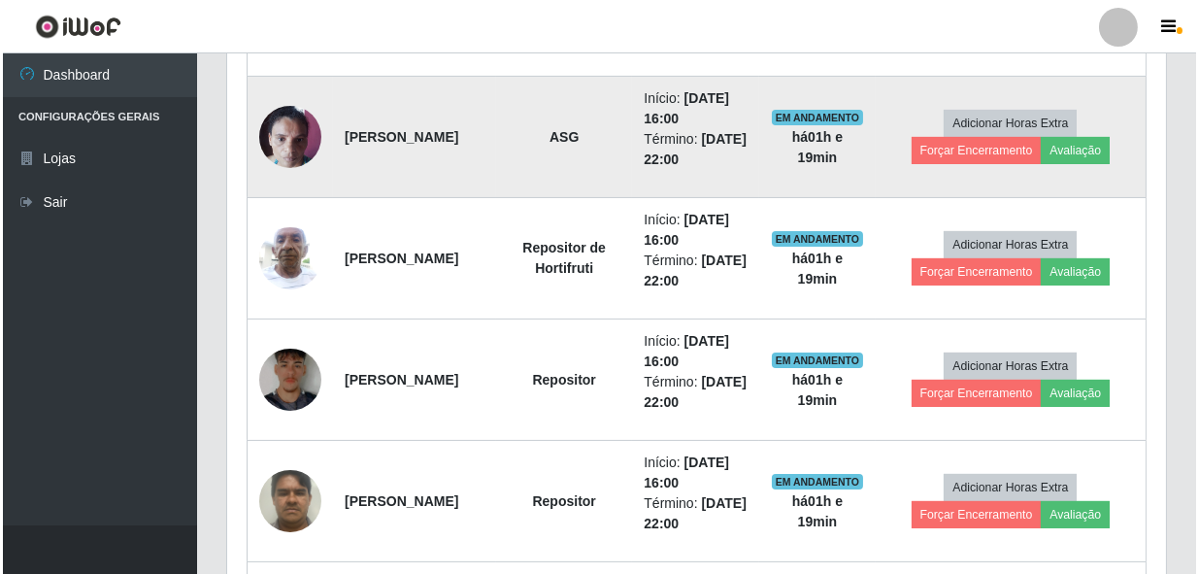
scroll to position [898, 0]
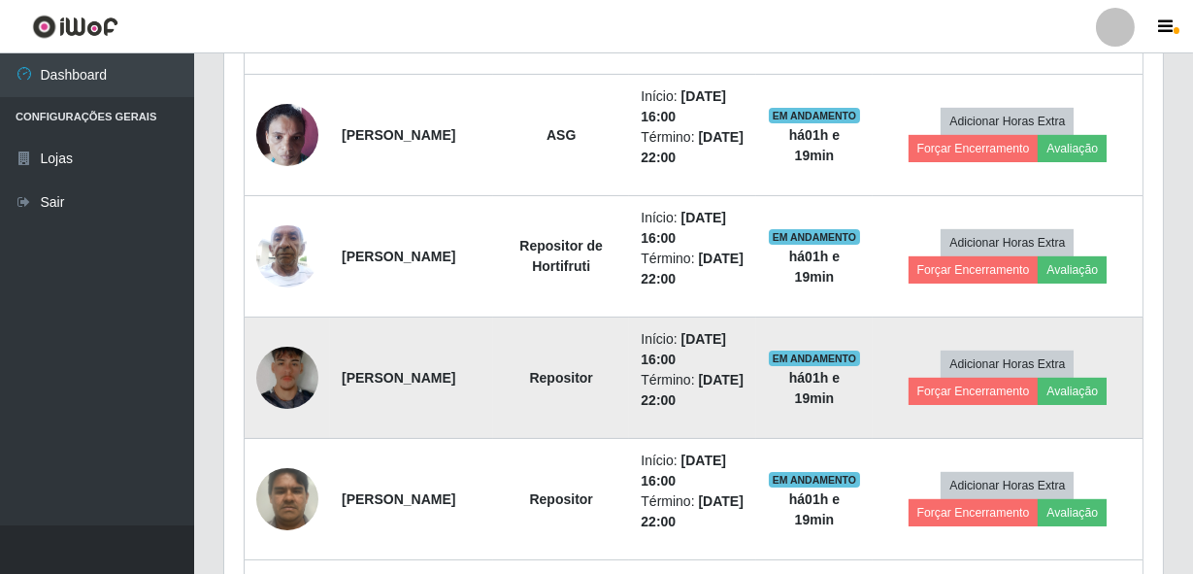
click at [297, 365] on img at bounding box center [287, 377] width 62 height 82
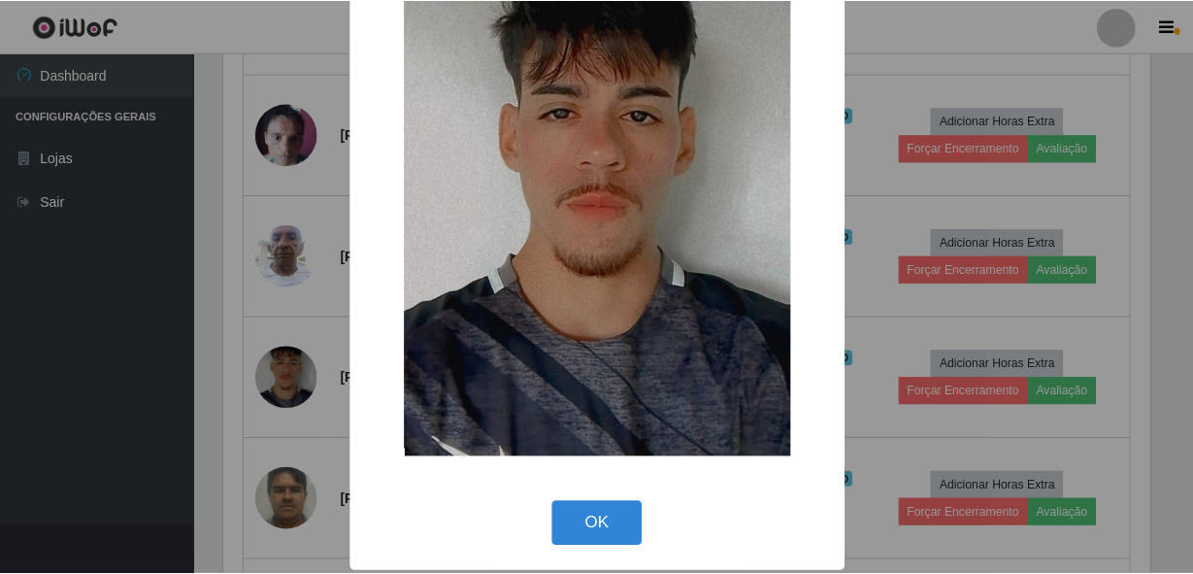
scroll to position [114, 0]
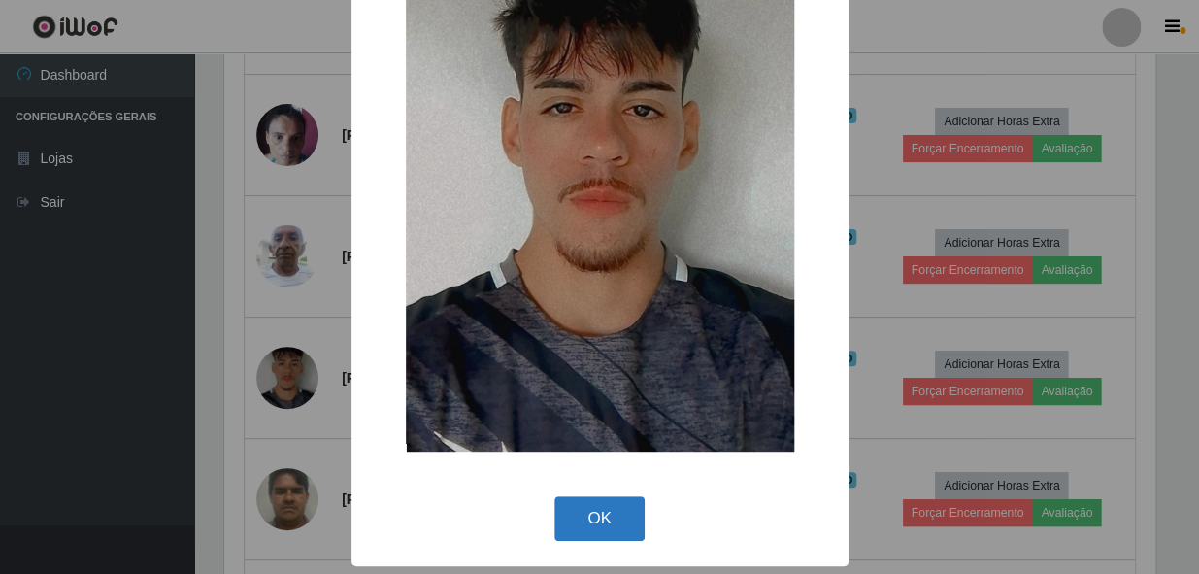
click at [595, 520] on button "OK" at bounding box center [599, 519] width 90 height 46
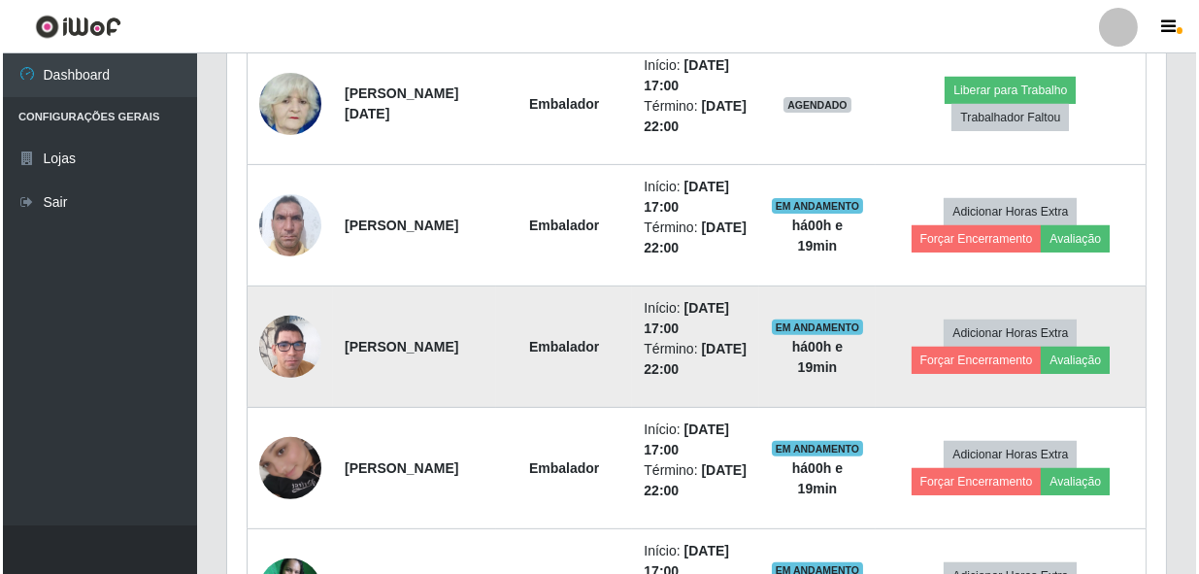
scroll to position [1515, 0]
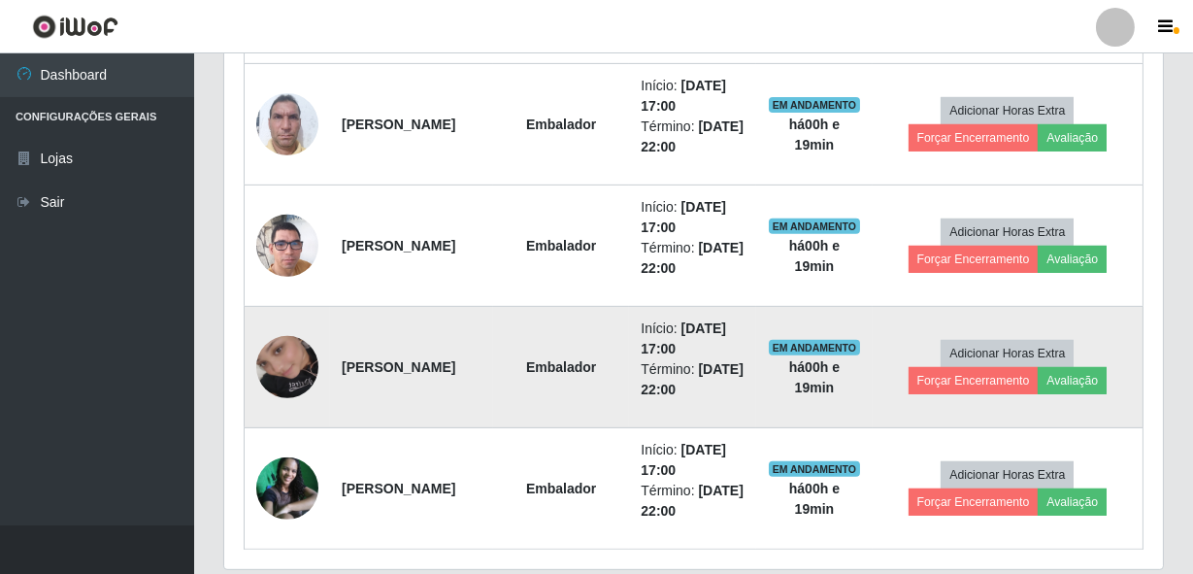
click at [303, 366] on img at bounding box center [287, 367] width 62 height 111
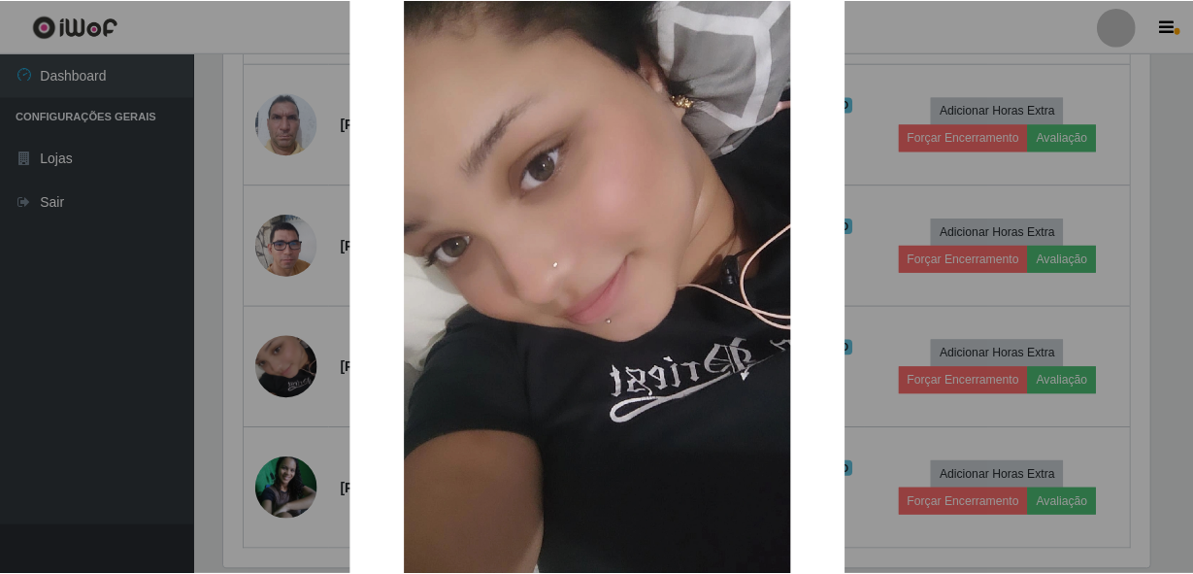
scroll to position [286, 0]
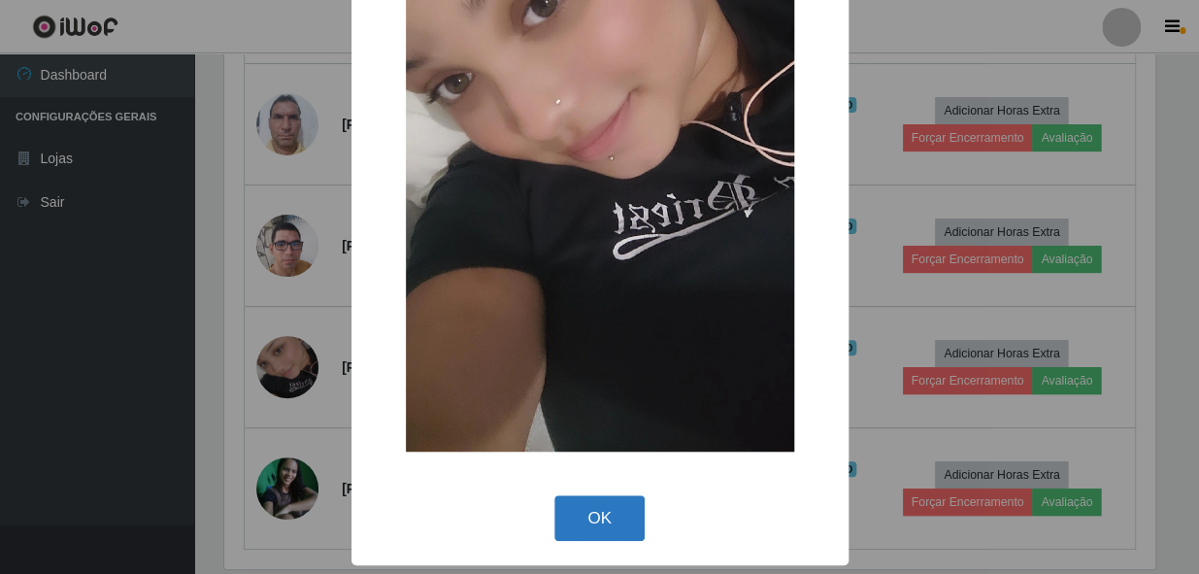
click at [603, 508] on button "OK" at bounding box center [599, 518] width 90 height 46
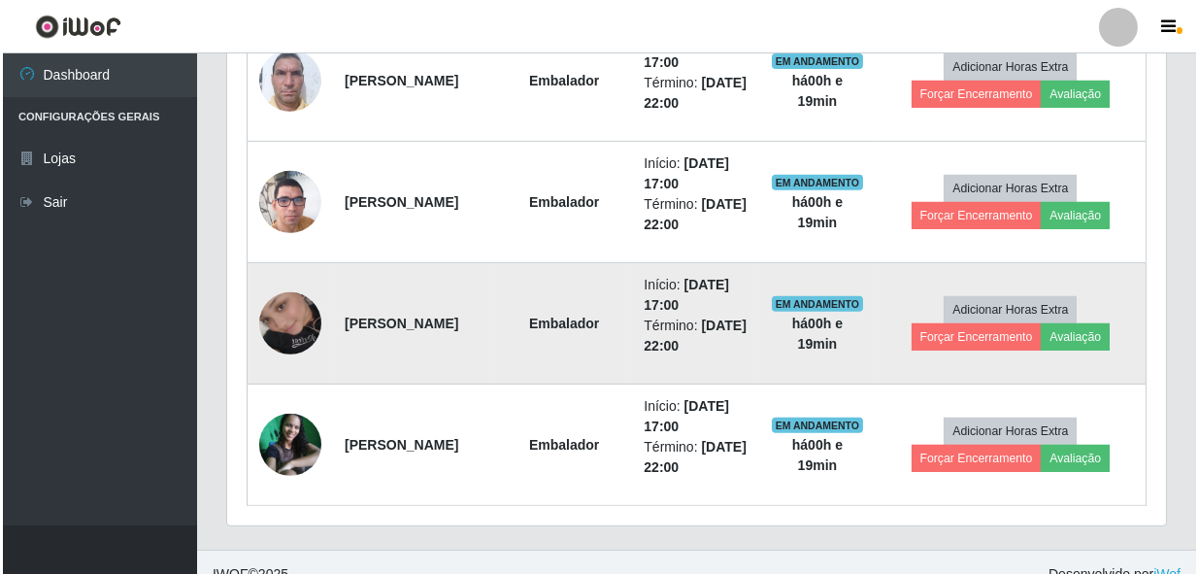
scroll to position [1581, 0]
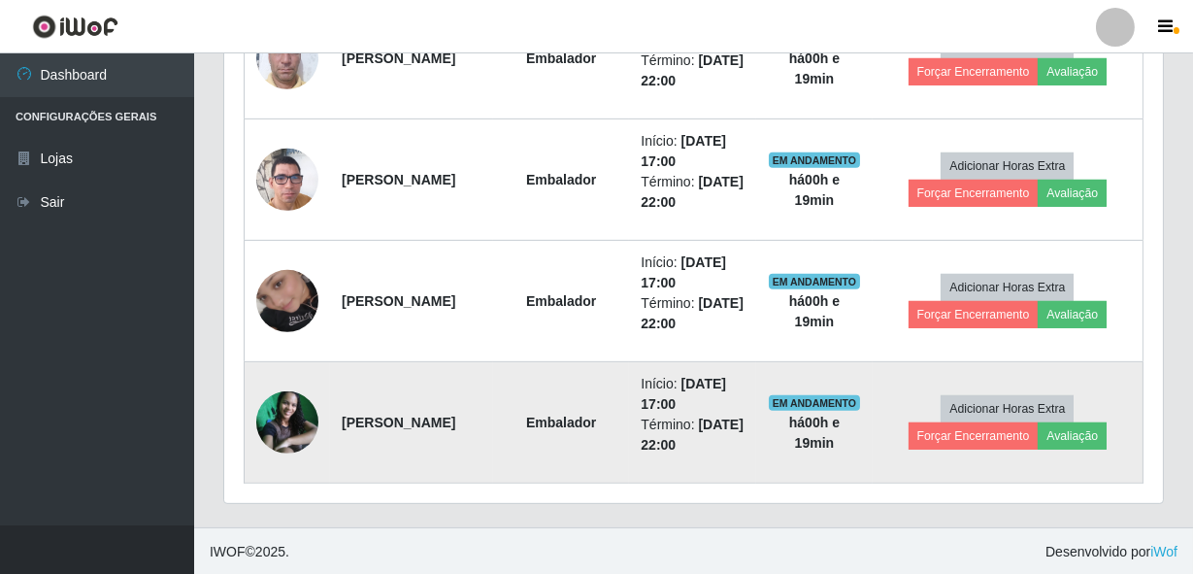
click at [301, 402] on img at bounding box center [287, 422] width 62 height 62
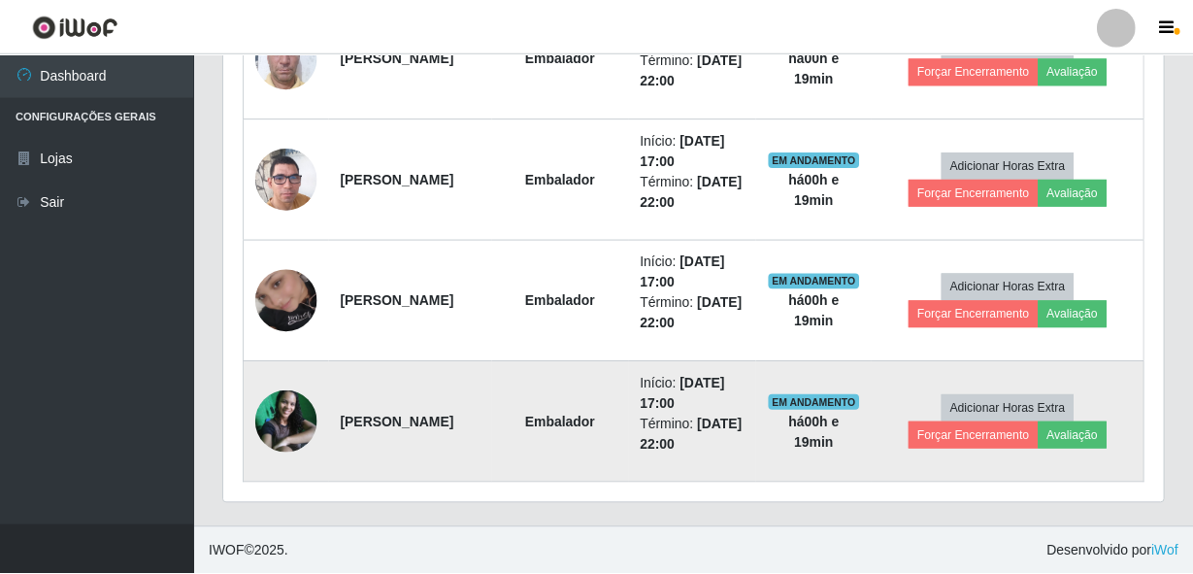
scroll to position [403, 930]
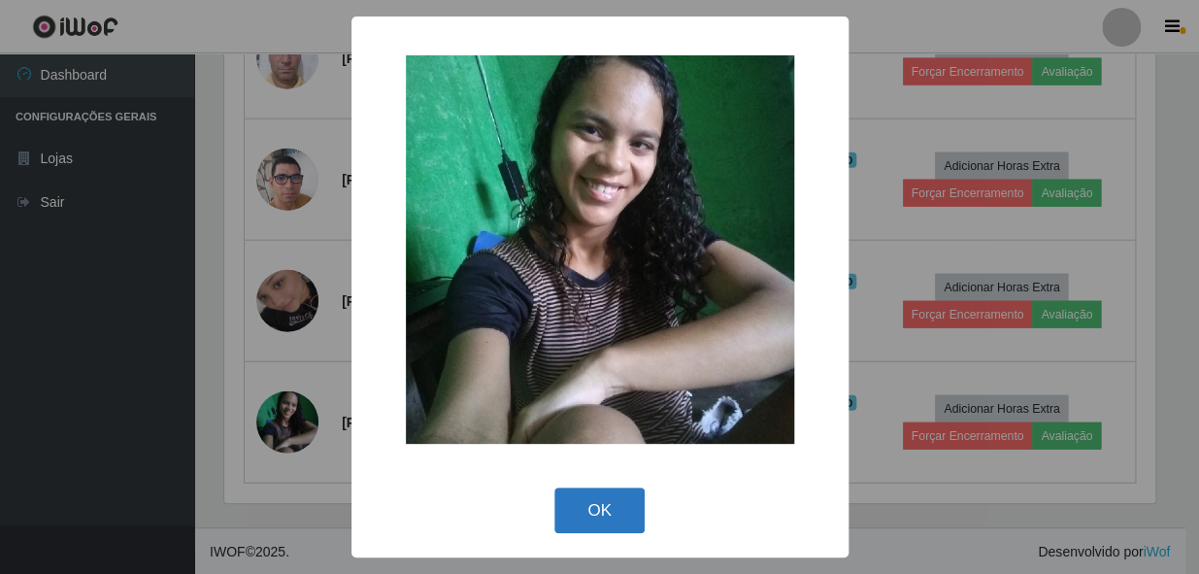
click at [598, 496] on button "OK" at bounding box center [599, 510] width 90 height 46
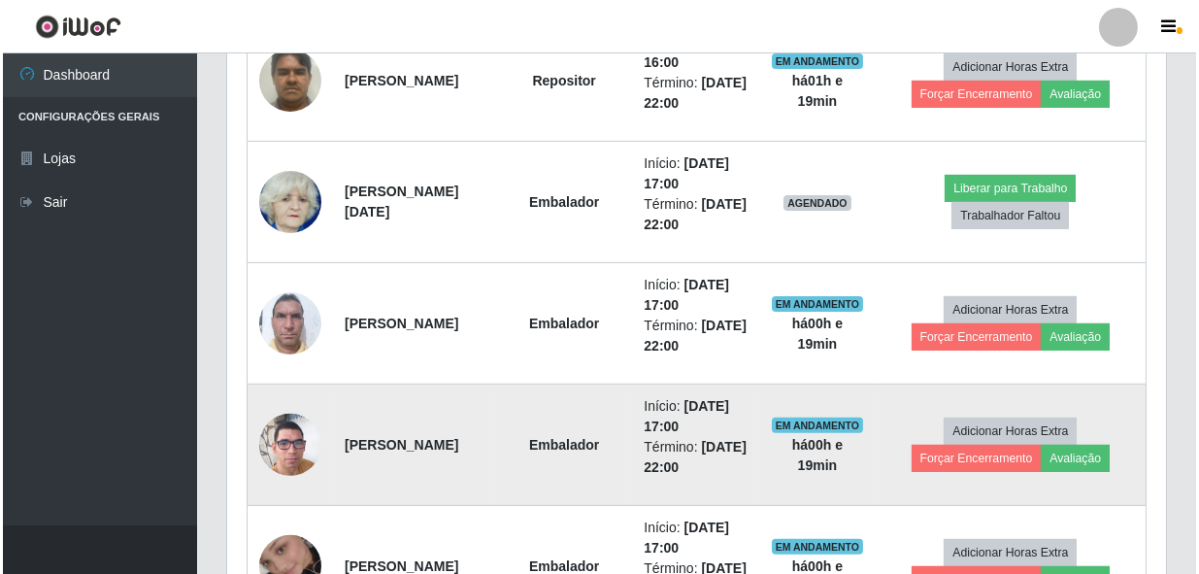
scroll to position [1228, 0]
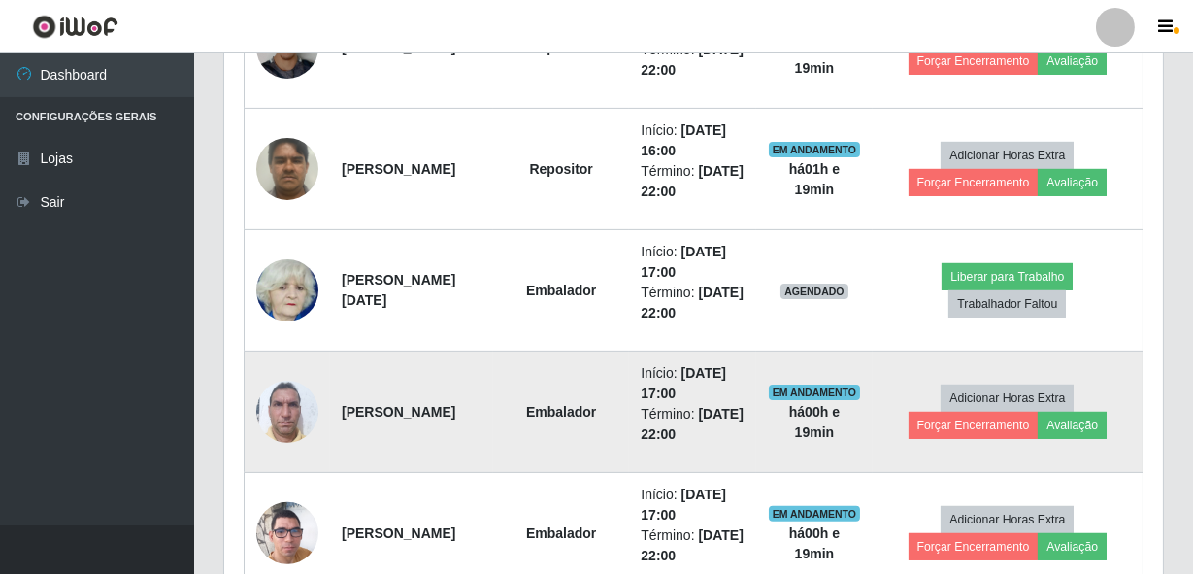
click at [304, 406] on img at bounding box center [287, 411] width 62 height 82
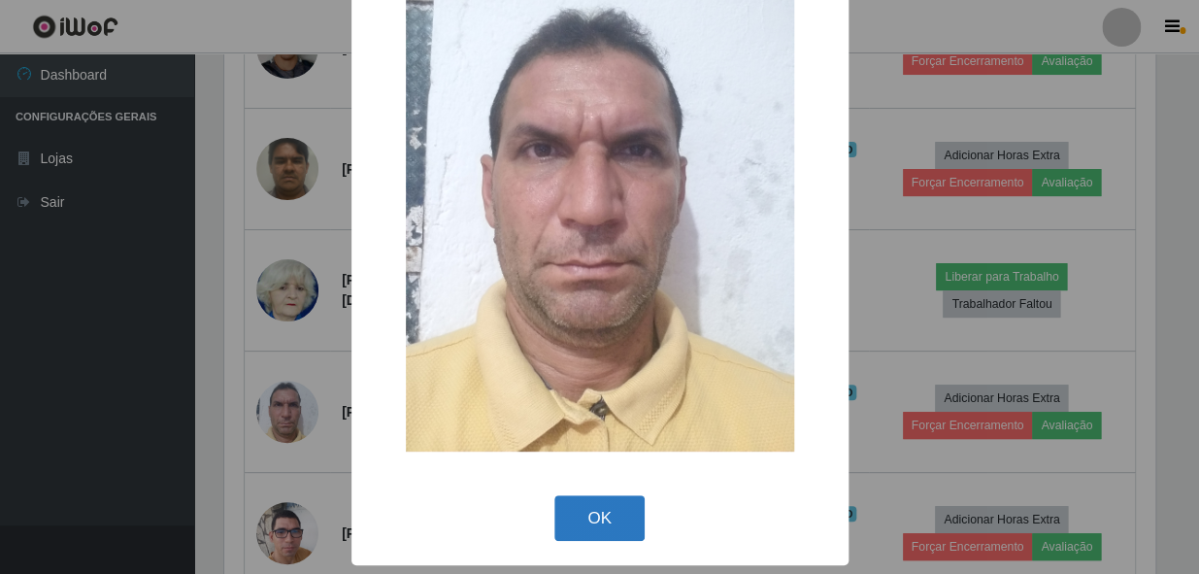
click at [597, 514] on button "OK" at bounding box center [599, 518] width 90 height 46
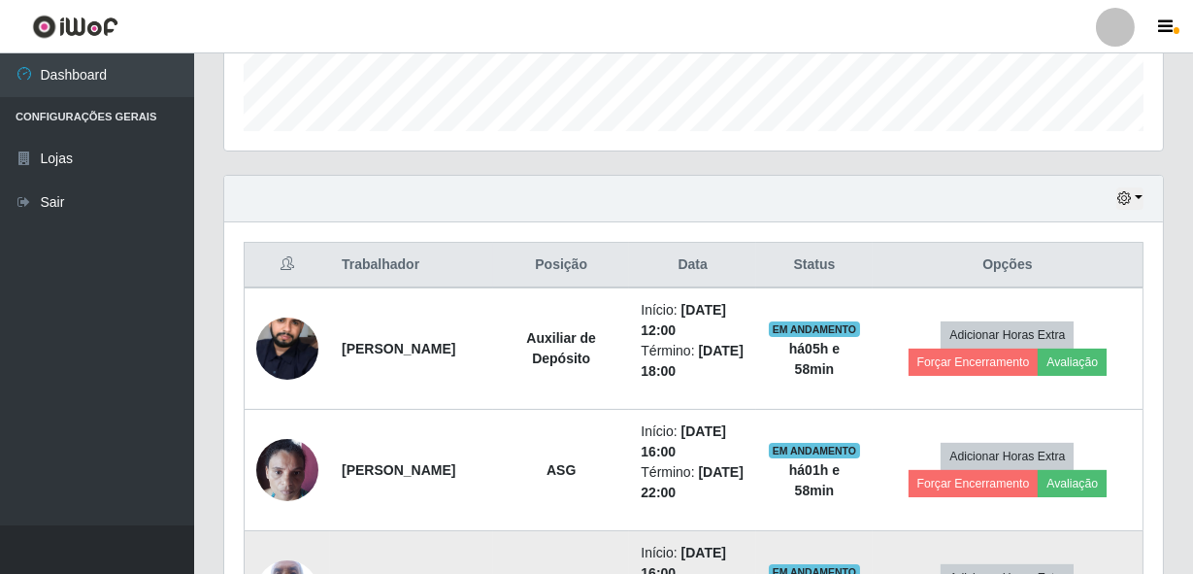
scroll to position [699, 0]
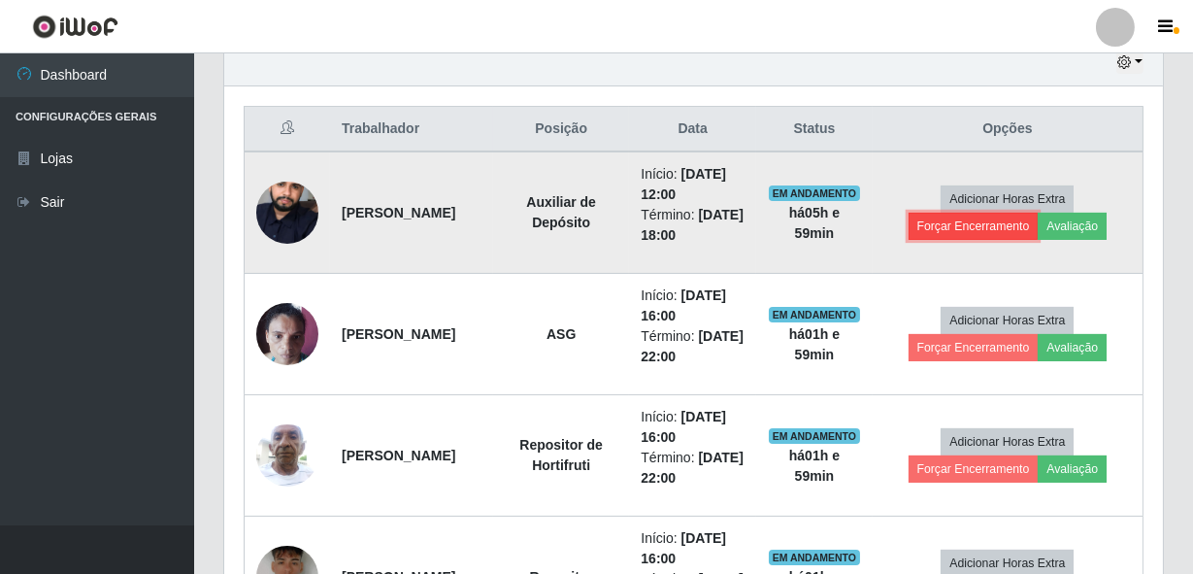
click at [970, 233] on button "Forçar Encerramento" at bounding box center [973, 226] width 130 height 27
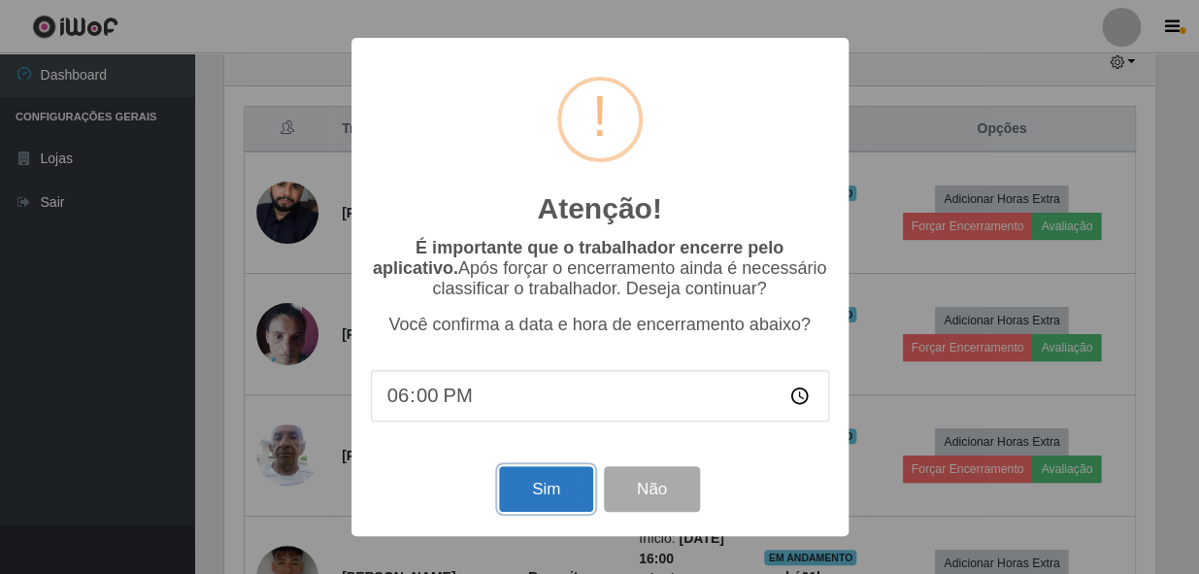
click at [530, 501] on button "Sim" at bounding box center [546, 489] width 94 height 46
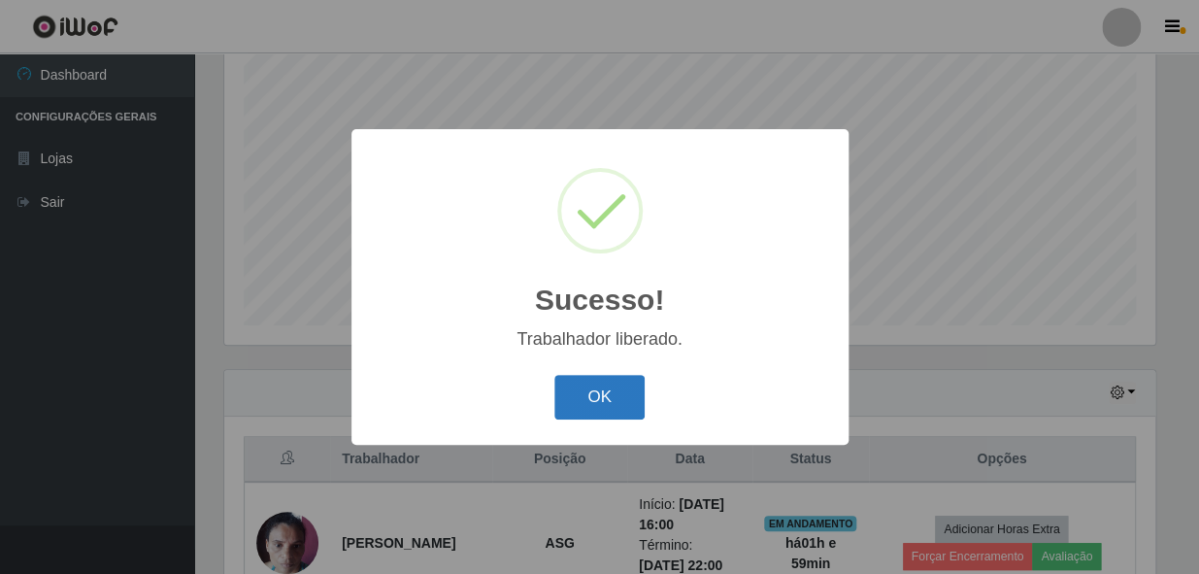
click at [622, 385] on button "OK" at bounding box center [599, 398] width 90 height 46
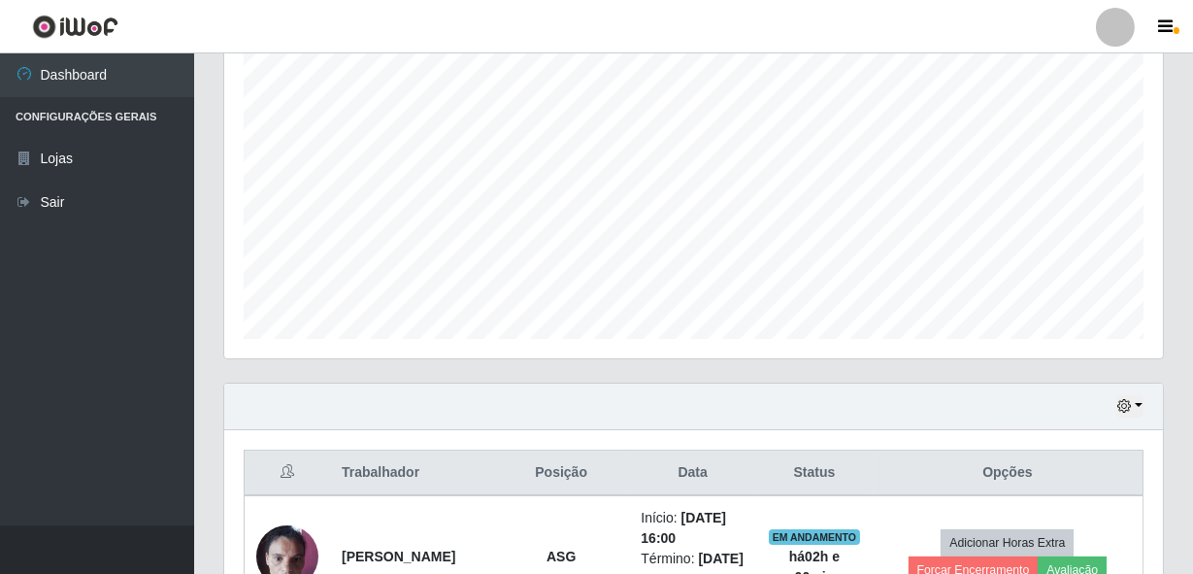
scroll to position [0, 0]
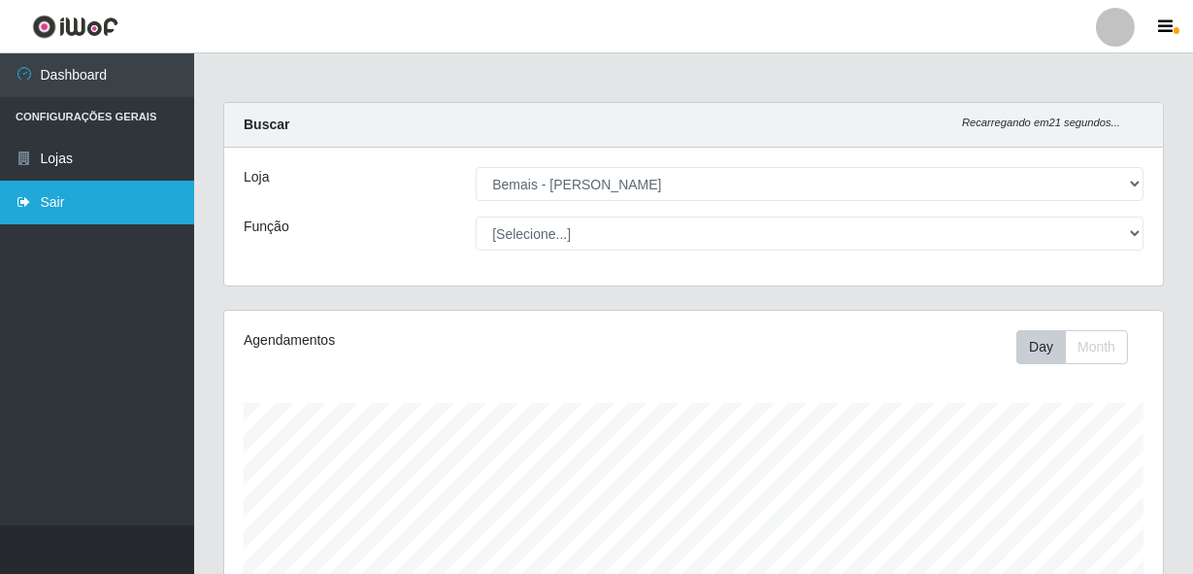
click at [165, 205] on link "Sair" at bounding box center [97, 203] width 194 height 44
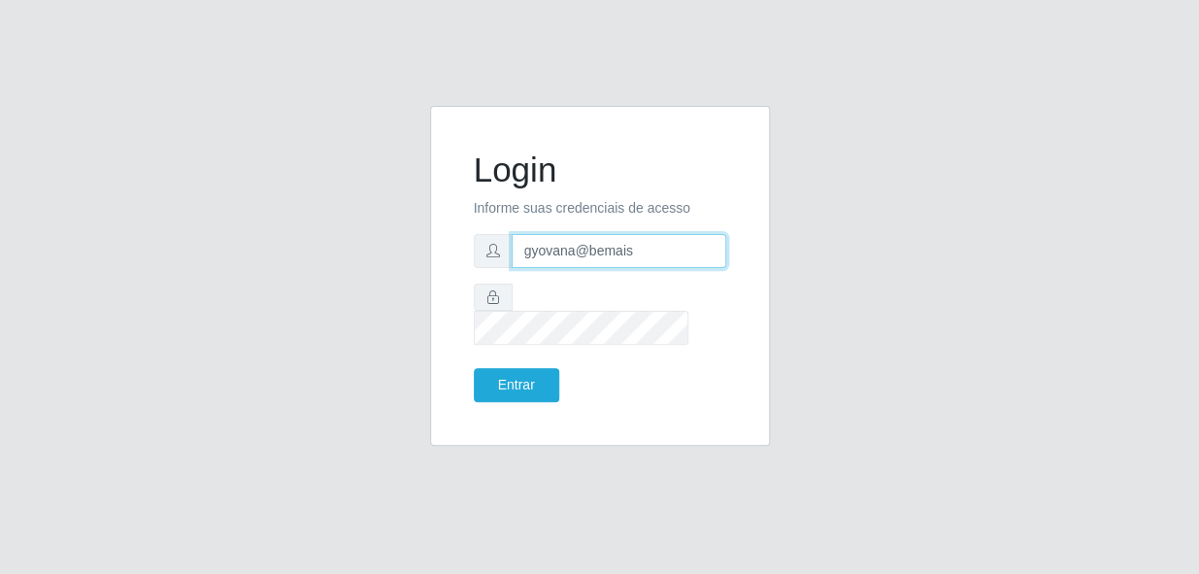
drag, startPoint x: 573, startPoint y: 258, endPoint x: 429, endPoint y: 268, distance: 144.0
click at [442, 272] on div "Login Informe suas credenciais de acesso gyovana@bemais Entrar" at bounding box center [600, 276] width 340 height 340
type input "thiagol@bemais"
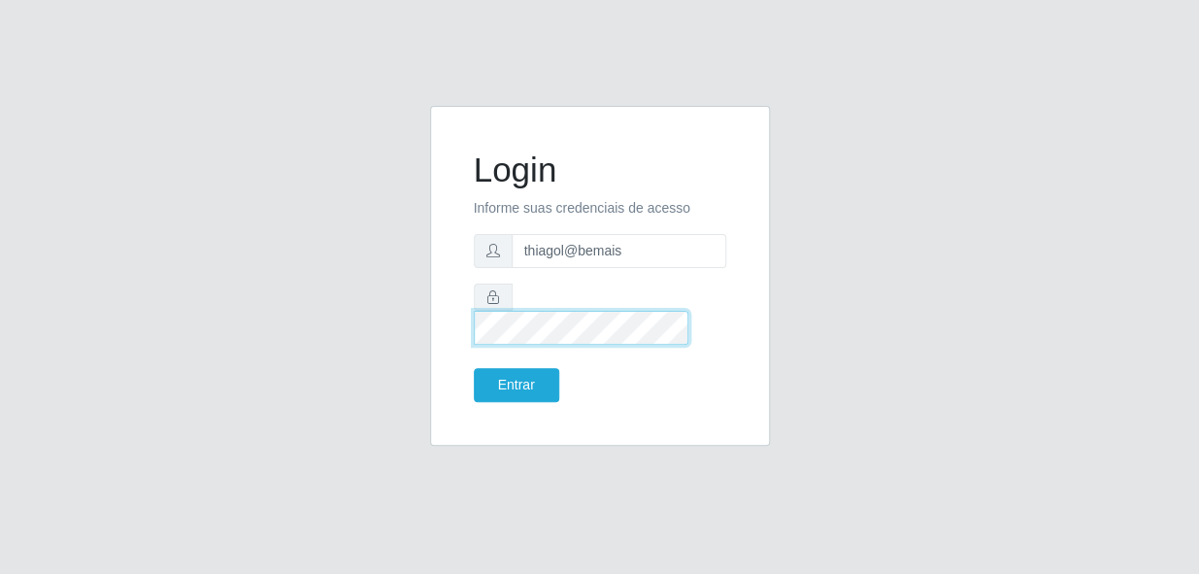
click at [474, 368] on button "Entrar" at bounding box center [516, 385] width 85 height 34
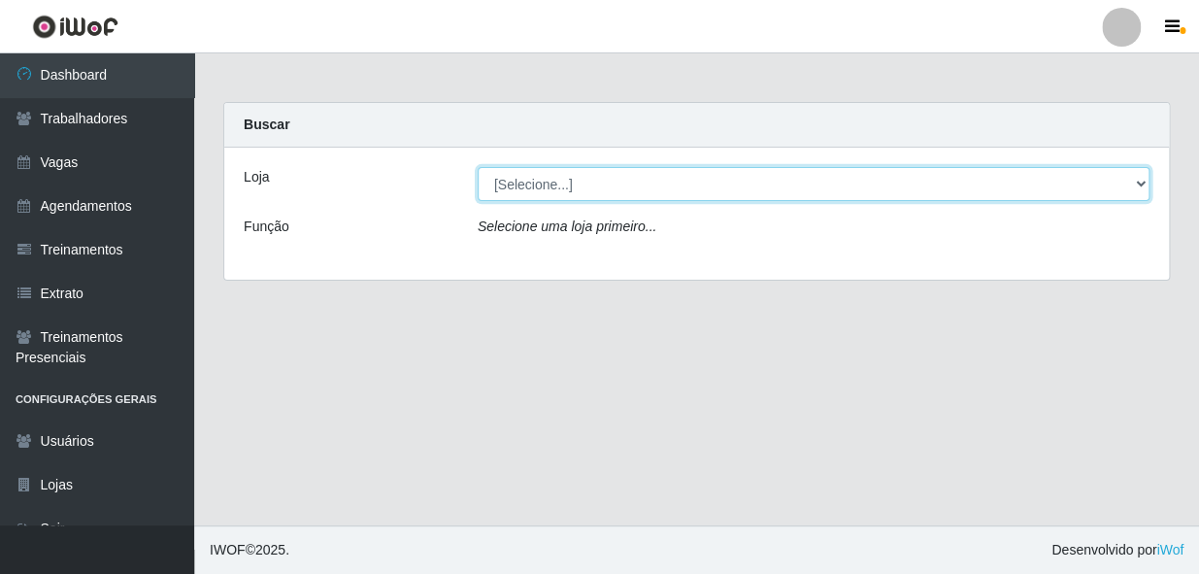
click at [530, 187] on select "[Selecione...] [PERSON_NAME]" at bounding box center [813, 184] width 672 height 34
select select "230"
click at [477, 167] on select "[Selecione...] [PERSON_NAME]" at bounding box center [813, 184] width 672 height 34
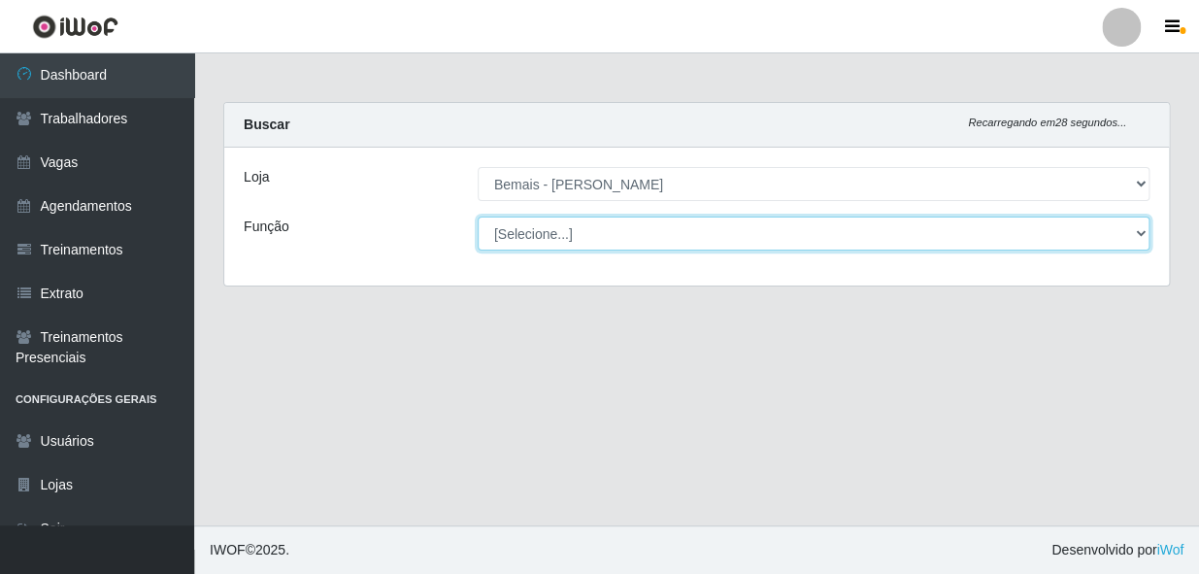
click at [609, 235] on select "[Selecione...] ASG ASG + ASG ++ Auxiliar de Depósito Auxiliar de Depósito + Aux…" at bounding box center [813, 233] width 672 height 34
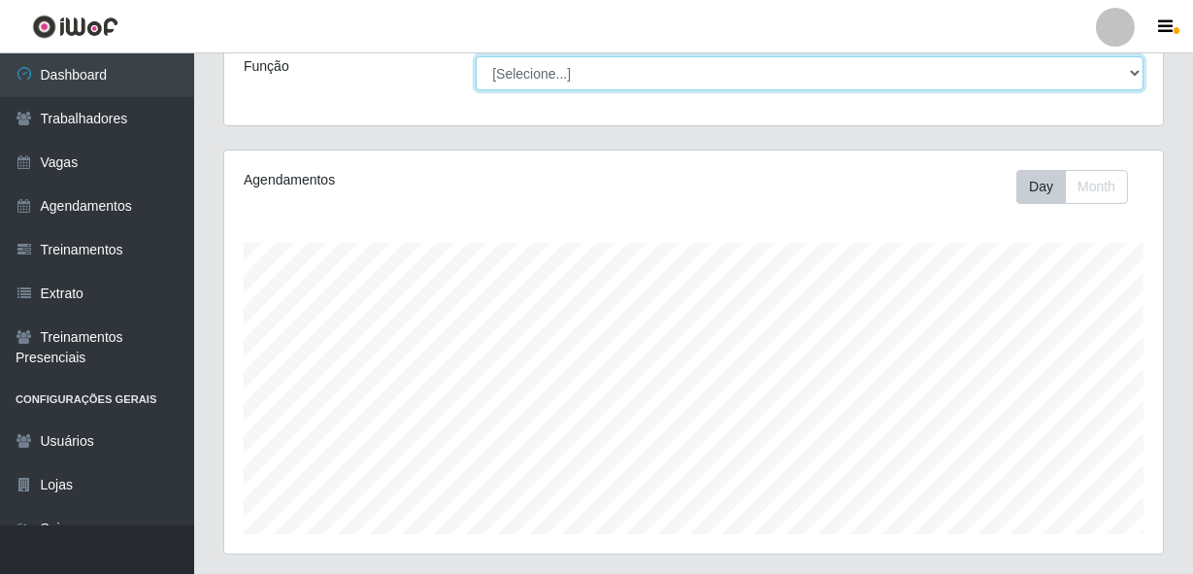
scroll to position [176, 0]
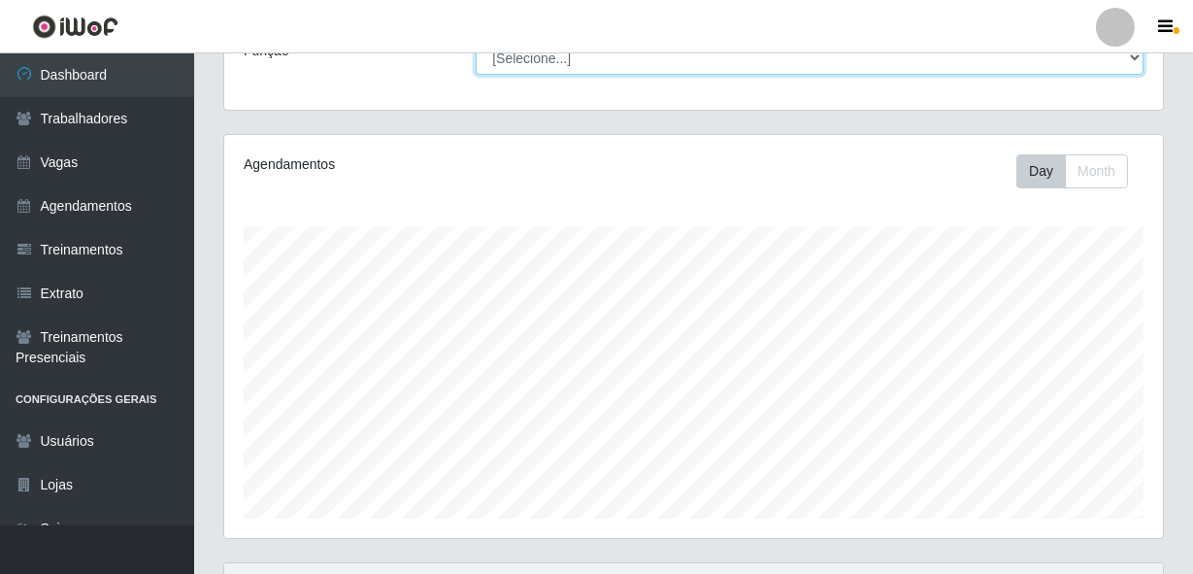
click at [678, 71] on select "[Selecione...] ASG ASG + ASG ++ Auxiliar de Depósito Auxiliar de Depósito + Aux…" at bounding box center [810, 58] width 668 height 34
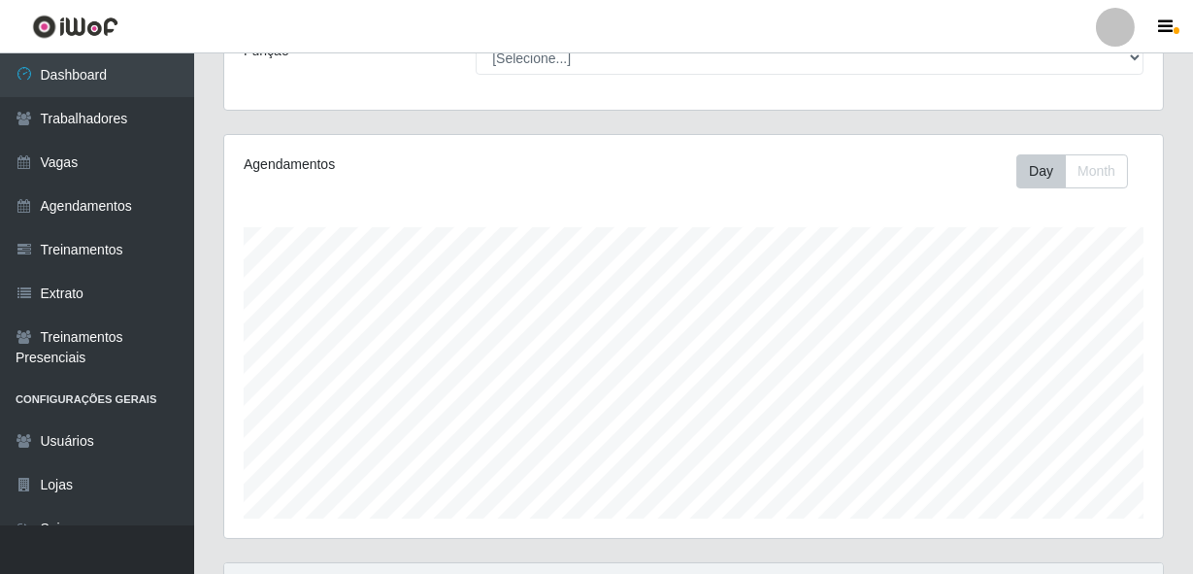
click at [360, 139] on div "Agendamentos Day Month 18/08 Agendamentos 78.67" at bounding box center [693, 336] width 938 height 403
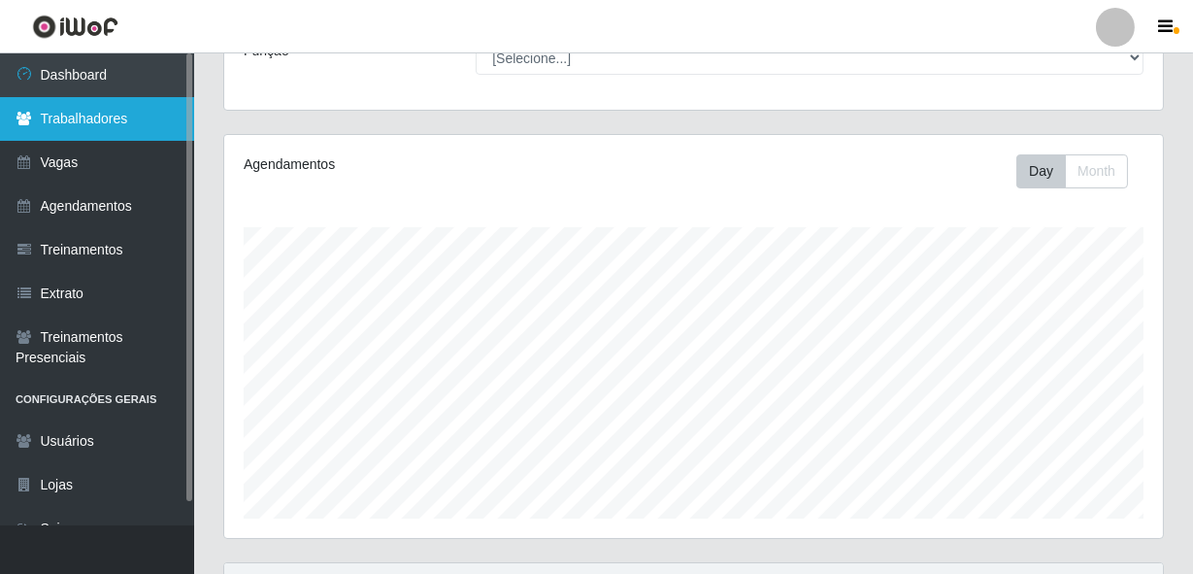
click at [94, 124] on link "Trabalhadores" at bounding box center [97, 119] width 194 height 44
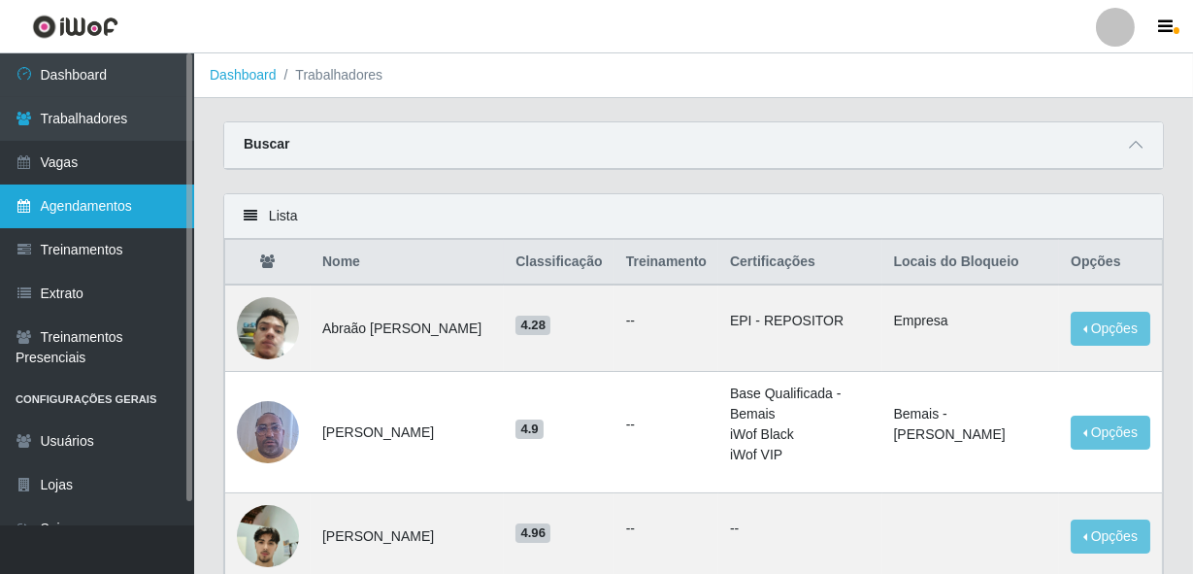
click at [89, 220] on link "Agendamentos" at bounding box center [97, 206] width 194 height 44
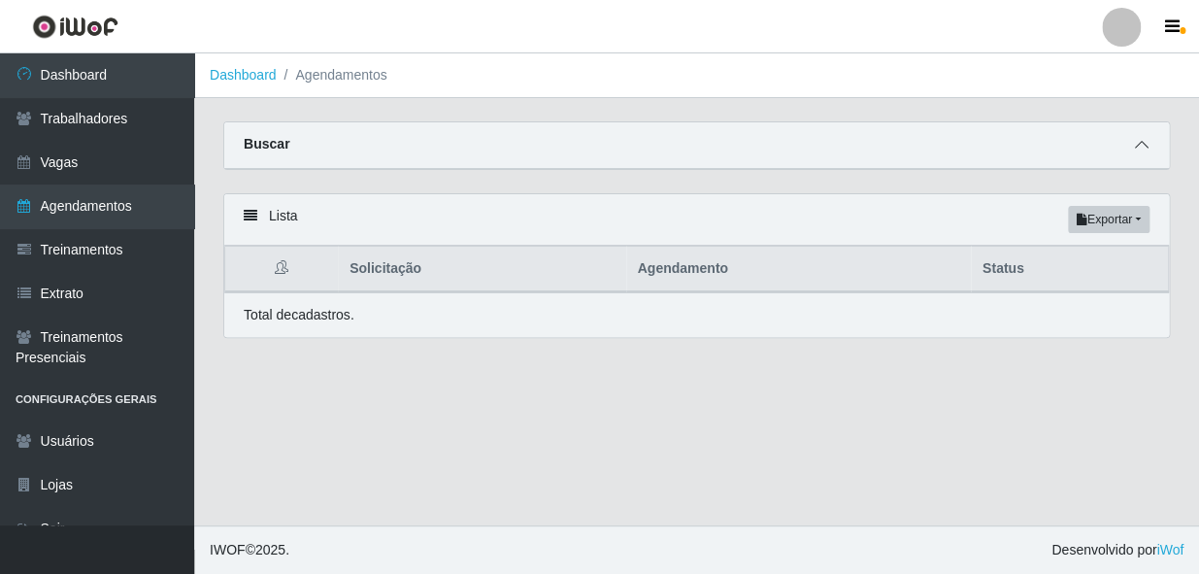
click at [1147, 136] on span at bounding box center [1141, 145] width 23 height 22
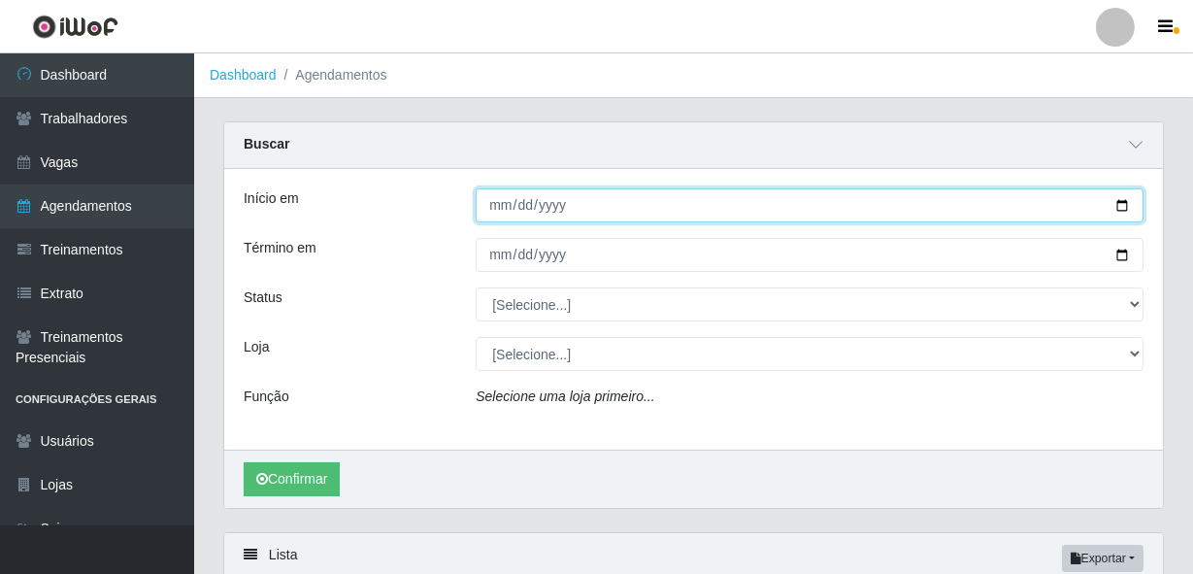
click at [505, 210] on input "Início em" at bounding box center [810, 205] width 668 height 34
type input "[DATE]"
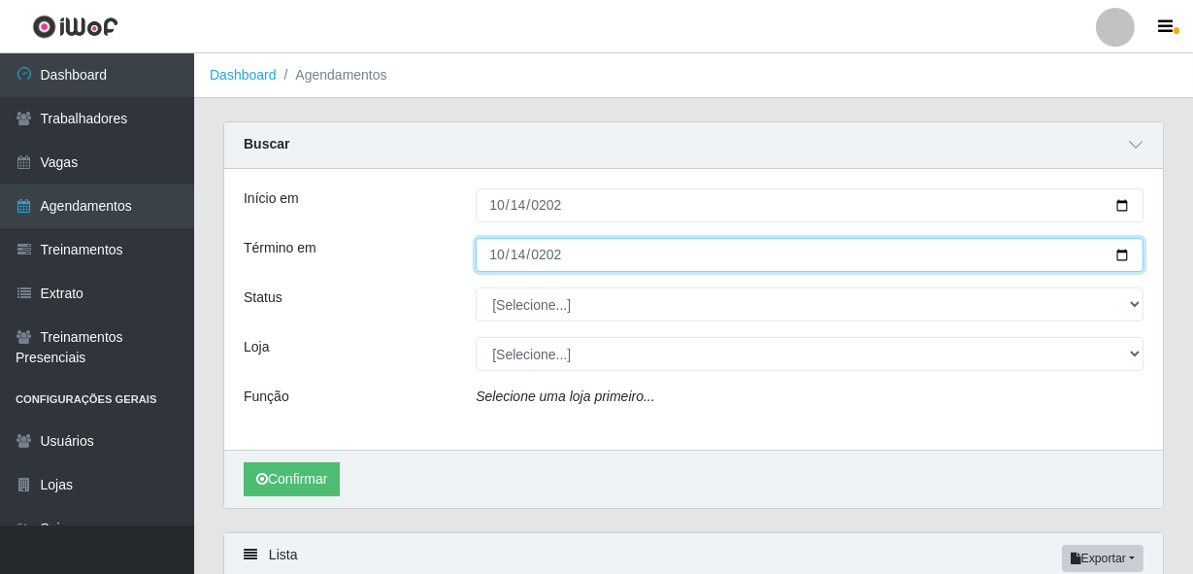
type input "[DATE]"
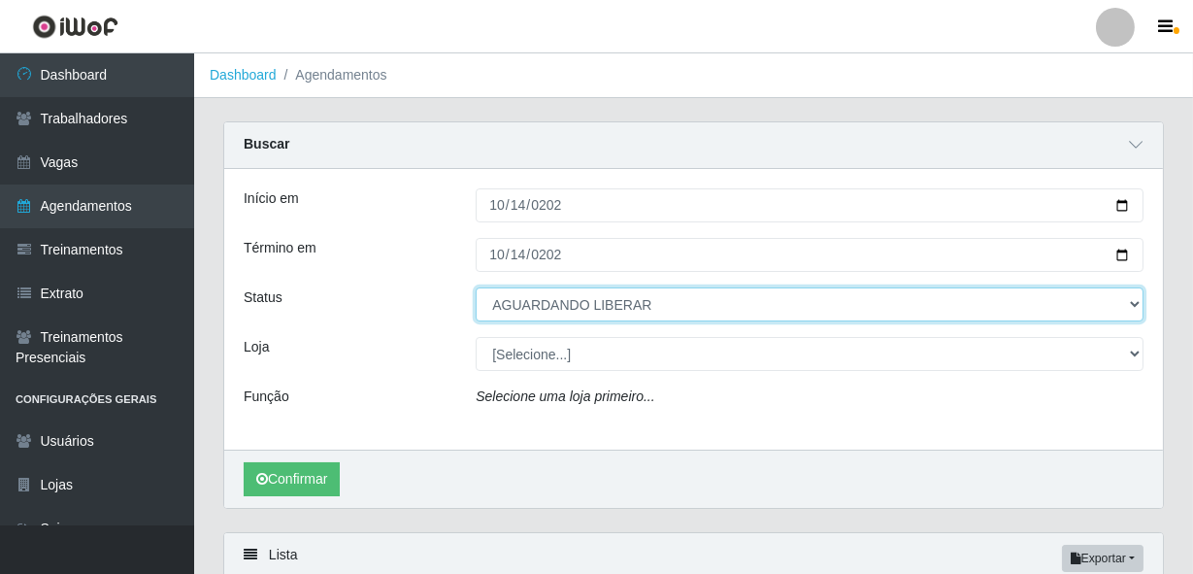
select select "AGENDADO"
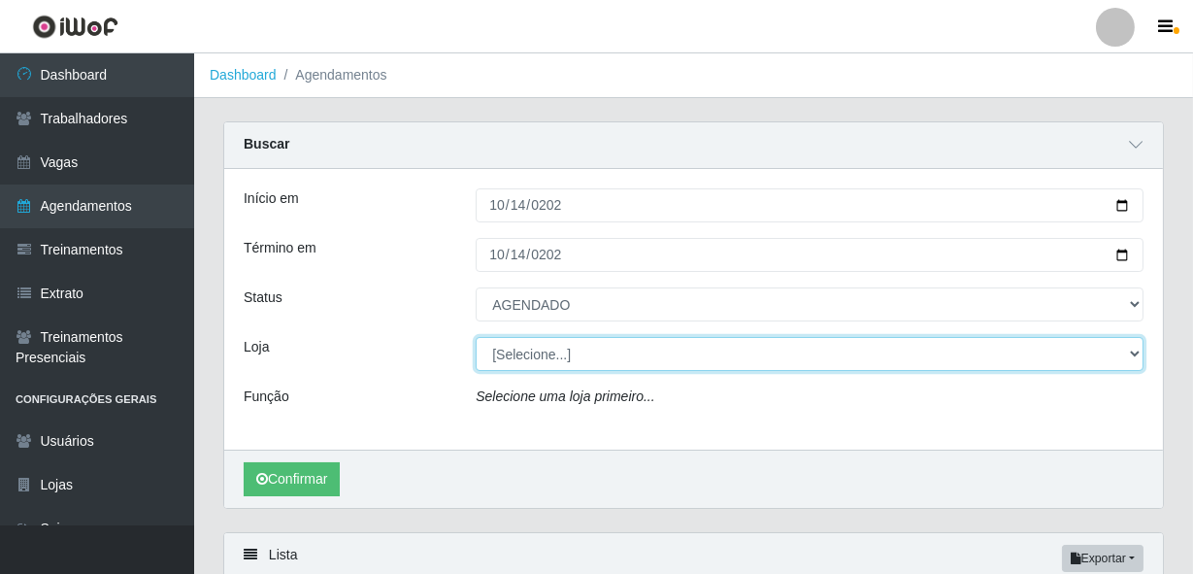
click at [619, 347] on select "[Selecione...] [PERSON_NAME]" at bounding box center [810, 354] width 668 height 34
select select "230"
click at [476, 337] on select "[Selecione...] [PERSON_NAME]" at bounding box center [810, 354] width 668 height 34
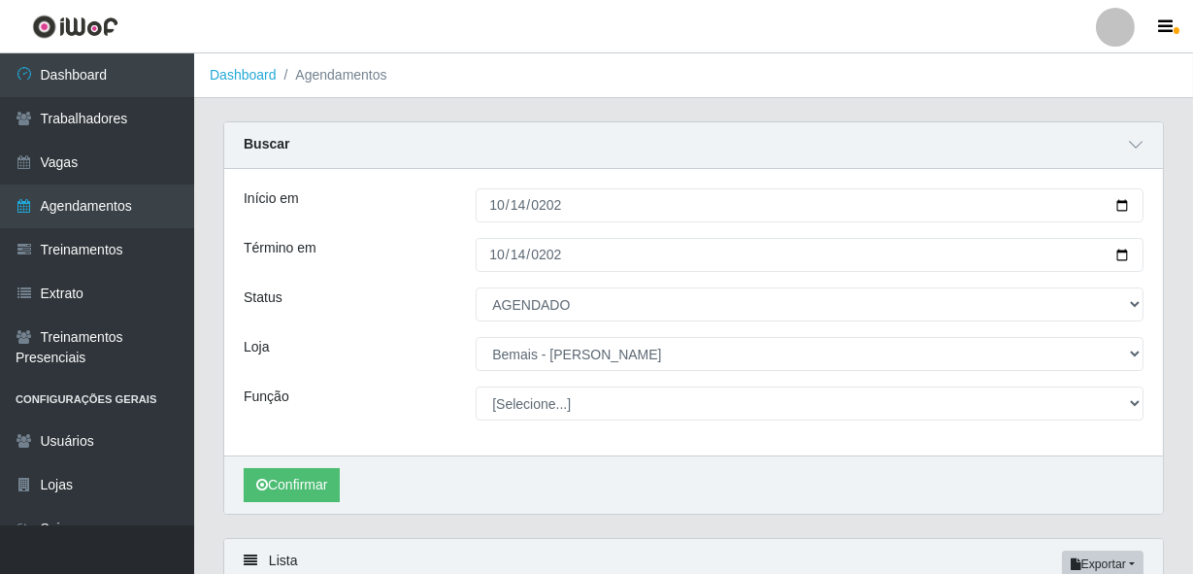
click at [357, 471] on div "Confirmar" at bounding box center [693, 484] width 938 height 58
click at [325, 488] on button "Confirmar" at bounding box center [292, 485] width 96 height 34
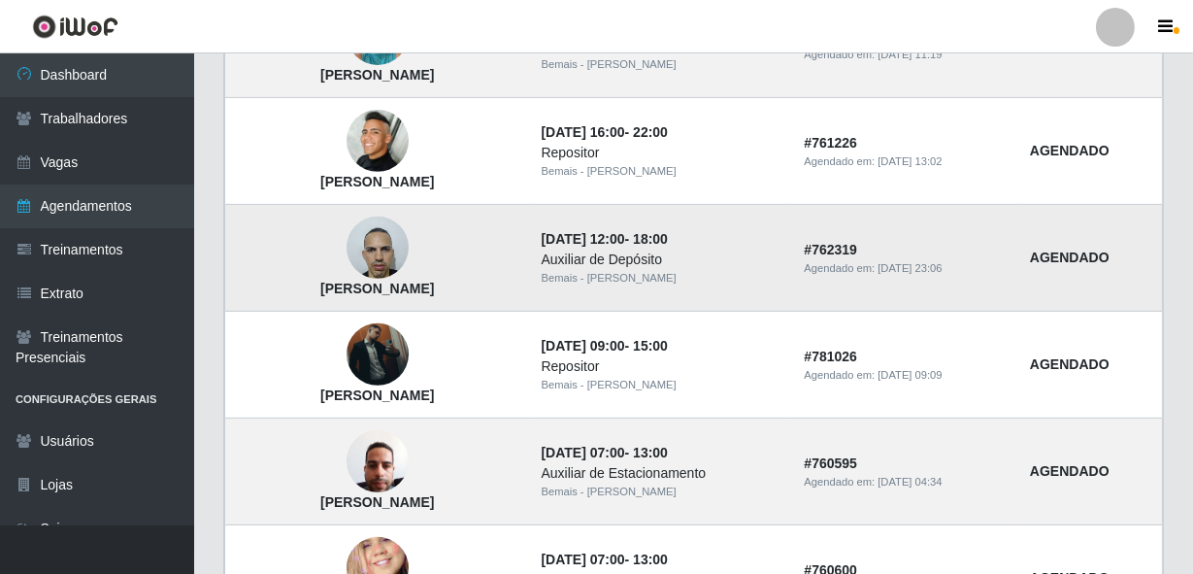
scroll to position [1588, 0]
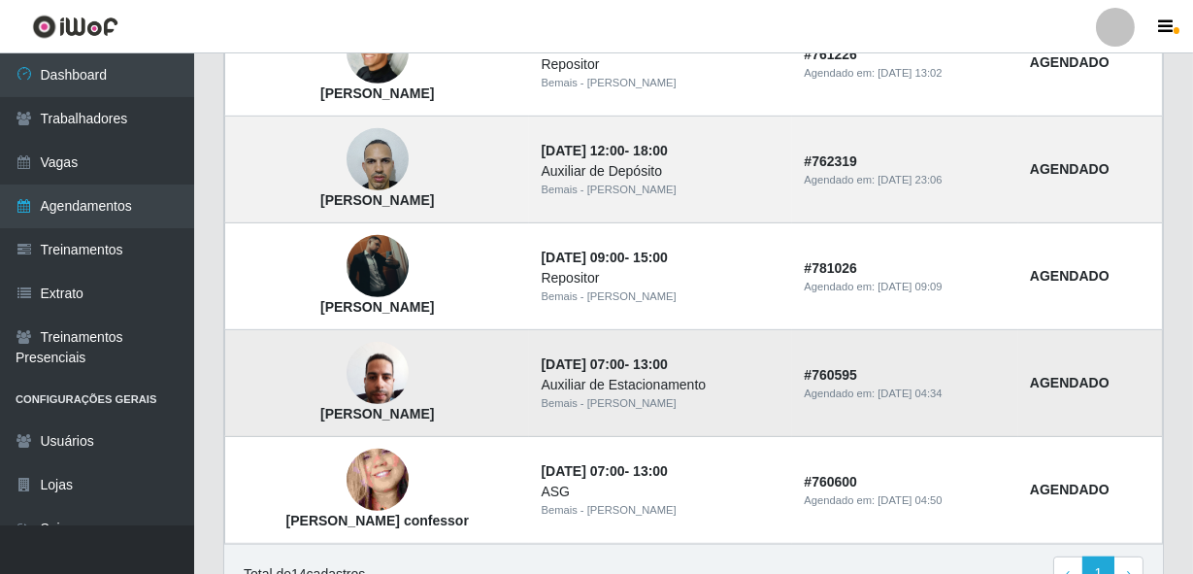
drag, startPoint x: 432, startPoint y: 372, endPoint x: 422, endPoint y: 377, distance: 10.9
click at [432, 373] on td "[PERSON_NAME]" at bounding box center [377, 383] width 305 height 107
click at [409, 379] on img at bounding box center [377, 373] width 62 height 82
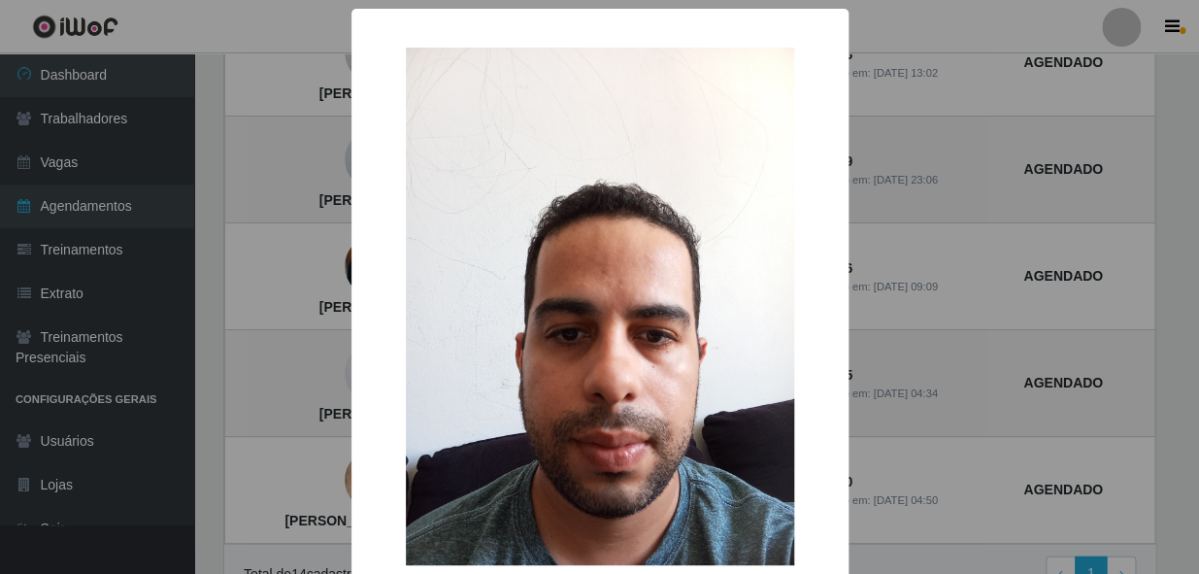
click at [351, 355] on div "× [PERSON_NAME] OK Cancel" at bounding box center [599, 354] width 497 height 691
click at [961, 375] on div "× [PERSON_NAME] OK Cancel" at bounding box center [599, 287] width 1199 height 574
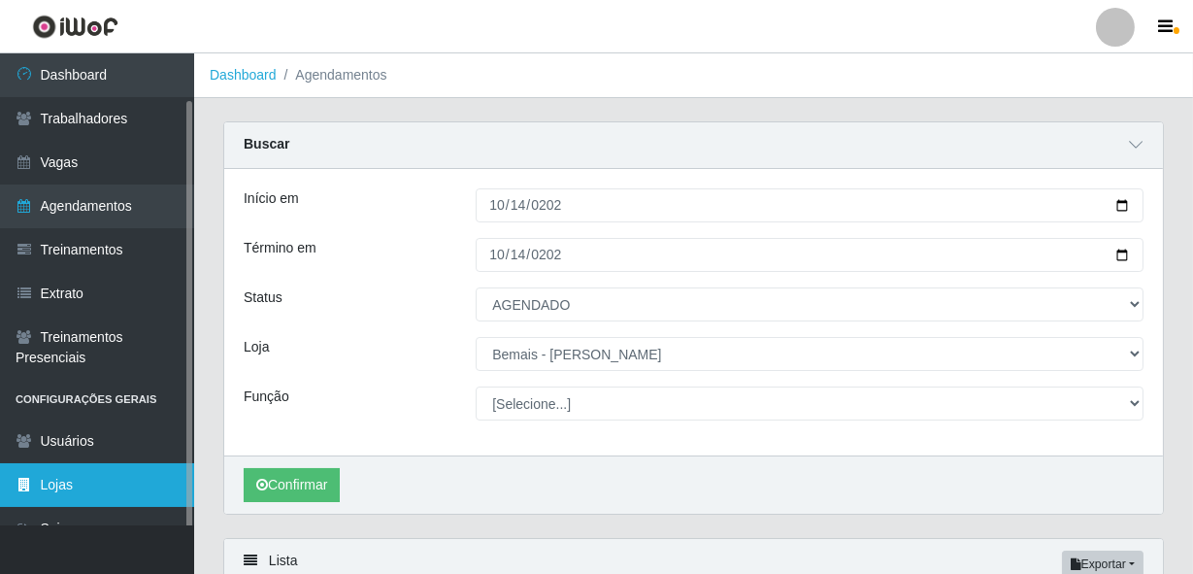
scroll to position [24, 0]
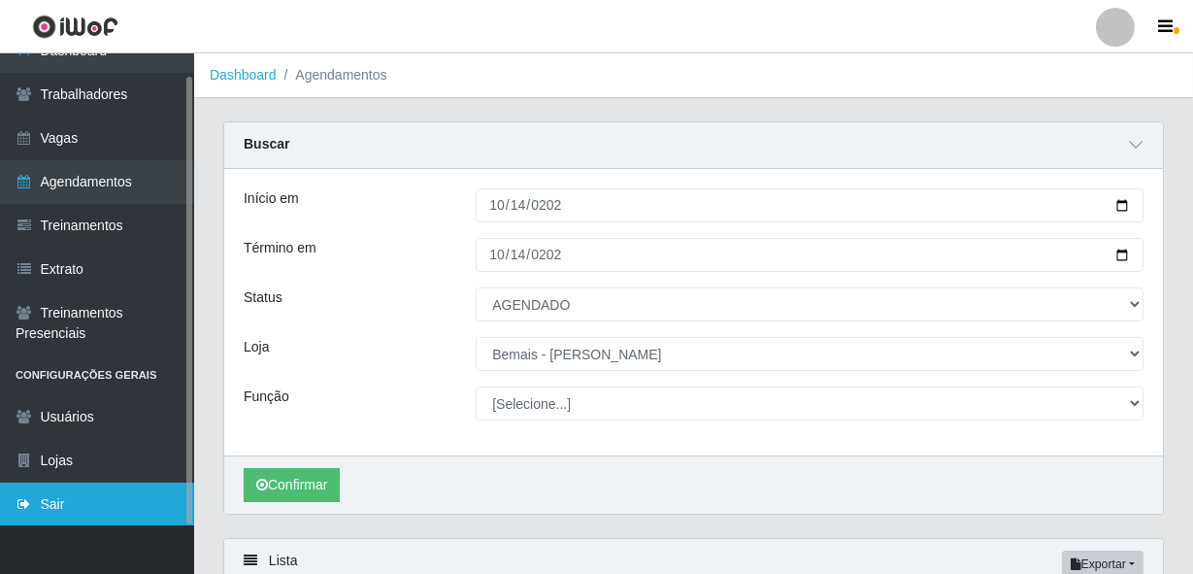
click at [49, 519] on link "Sair" at bounding box center [97, 504] width 194 height 44
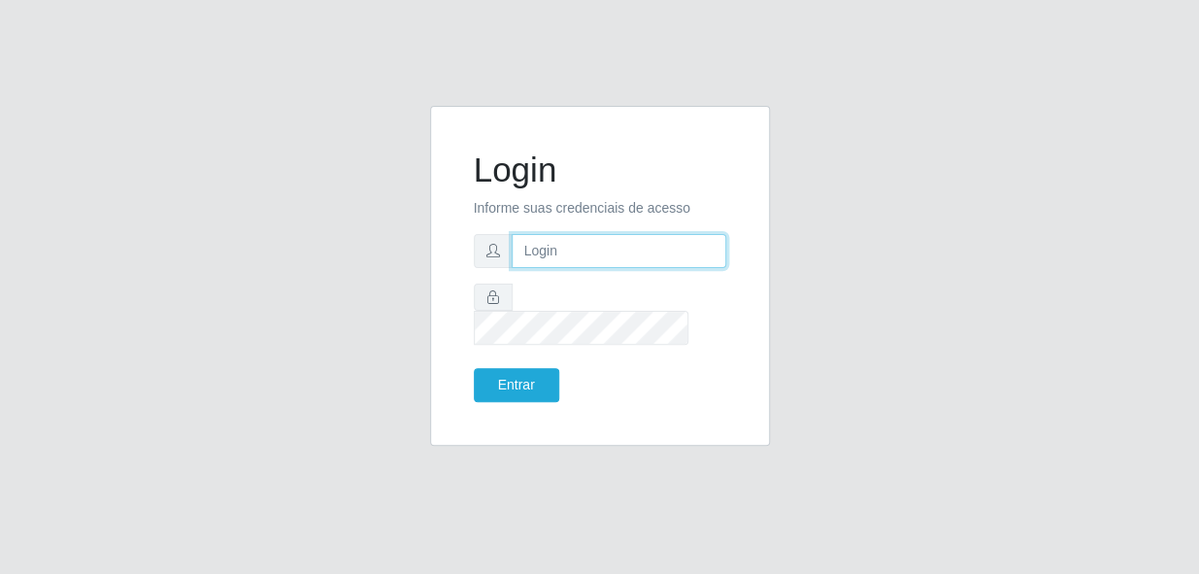
type input "gyovana@bemais"
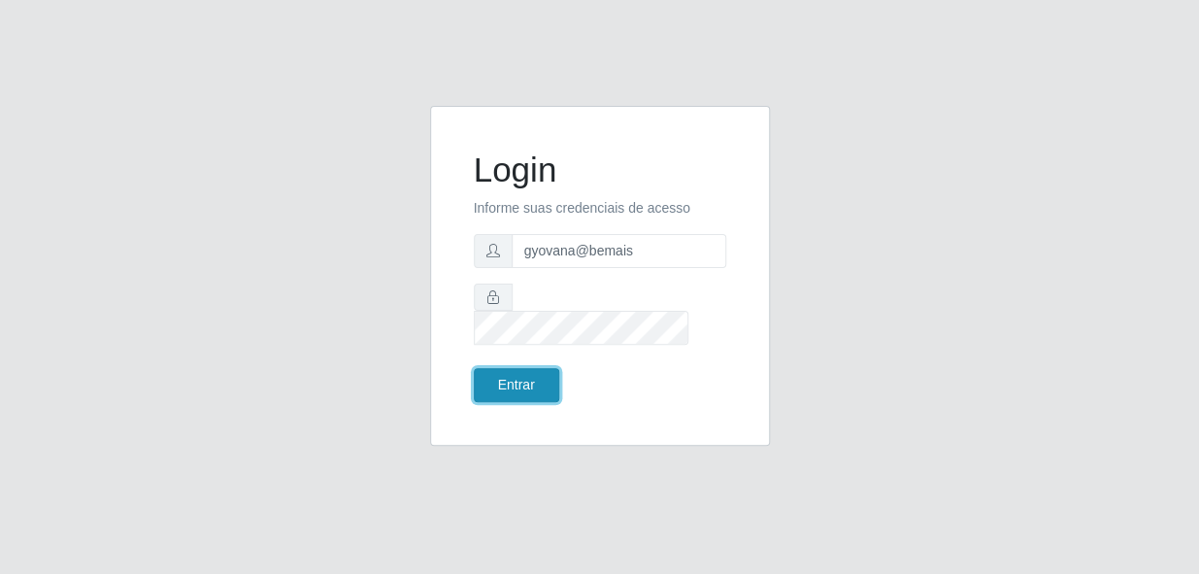
click at [535, 368] on button "Entrar" at bounding box center [516, 385] width 85 height 34
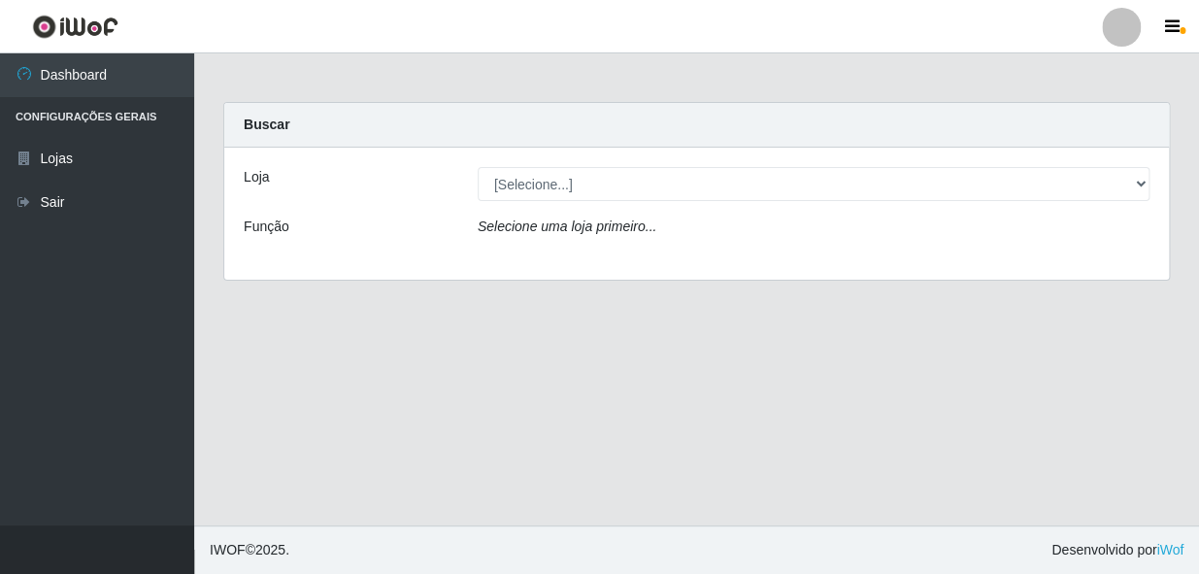
click at [625, 210] on div "Loja [Selecione...] [PERSON_NAME] Função Selecione uma loja primeiro..." at bounding box center [696, 214] width 944 height 132
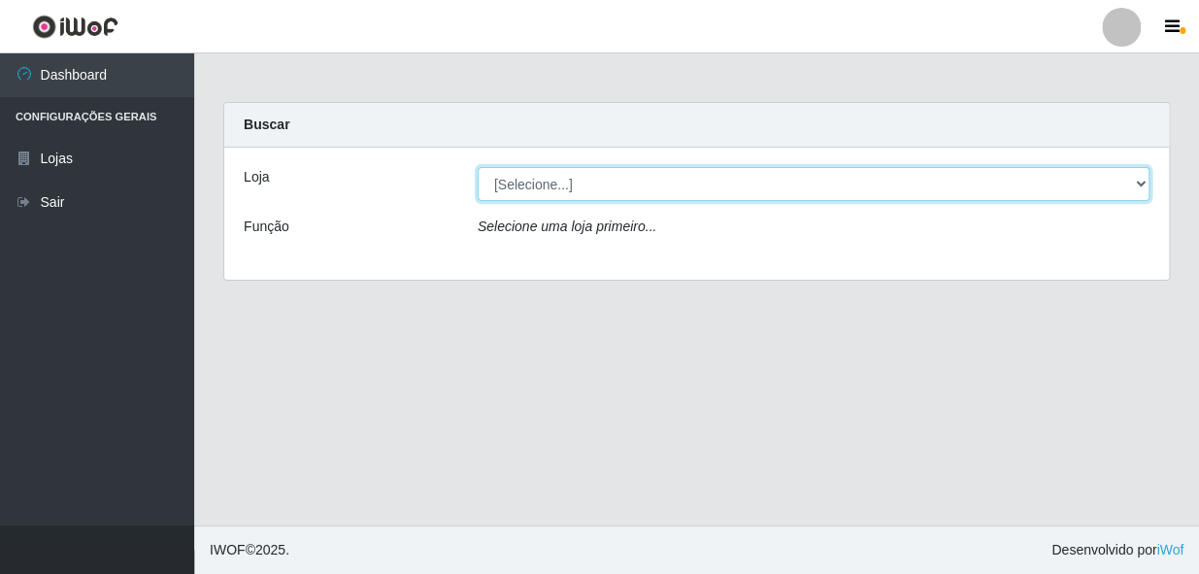
click at [619, 188] on select "[Selecione...] [PERSON_NAME]" at bounding box center [813, 184] width 672 height 34
select select "230"
click at [477, 167] on select "[Selecione...] [PERSON_NAME]" at bounding box center [813, 184] width 672 height 34
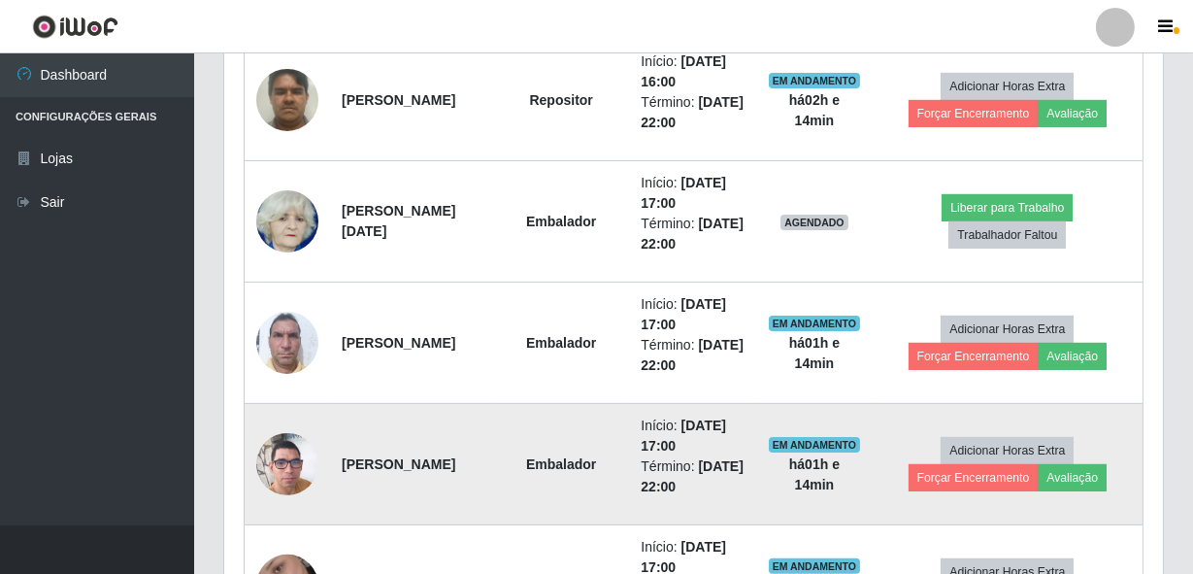
scroll to position [1146, 0]
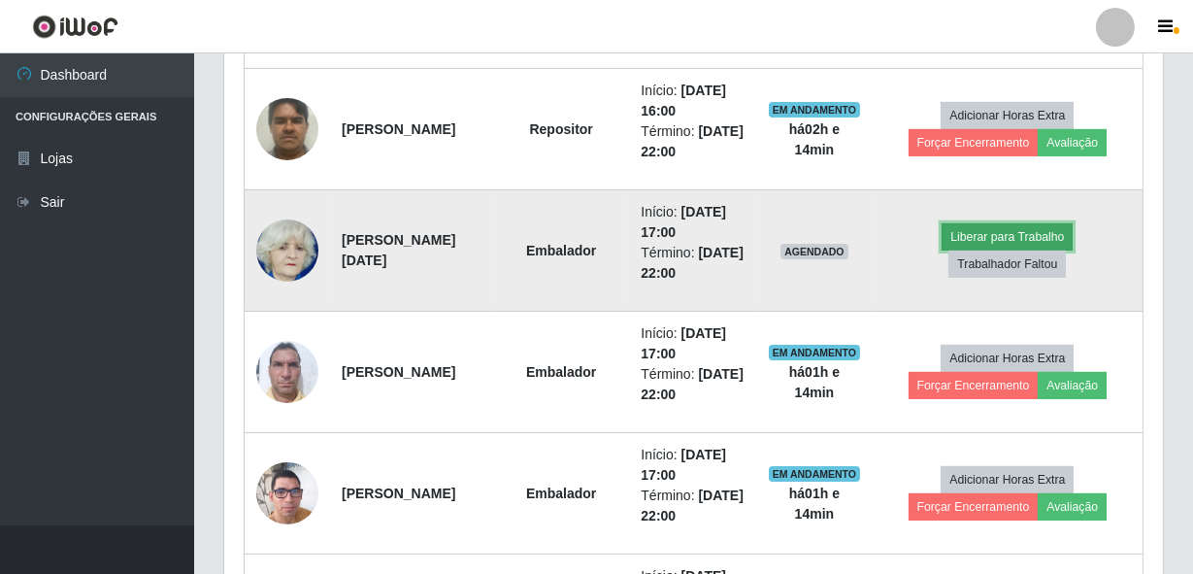
click at [993, 235] on button "Liberar para Trabalho" at bounding box center [1006, 236] width 131 height 27
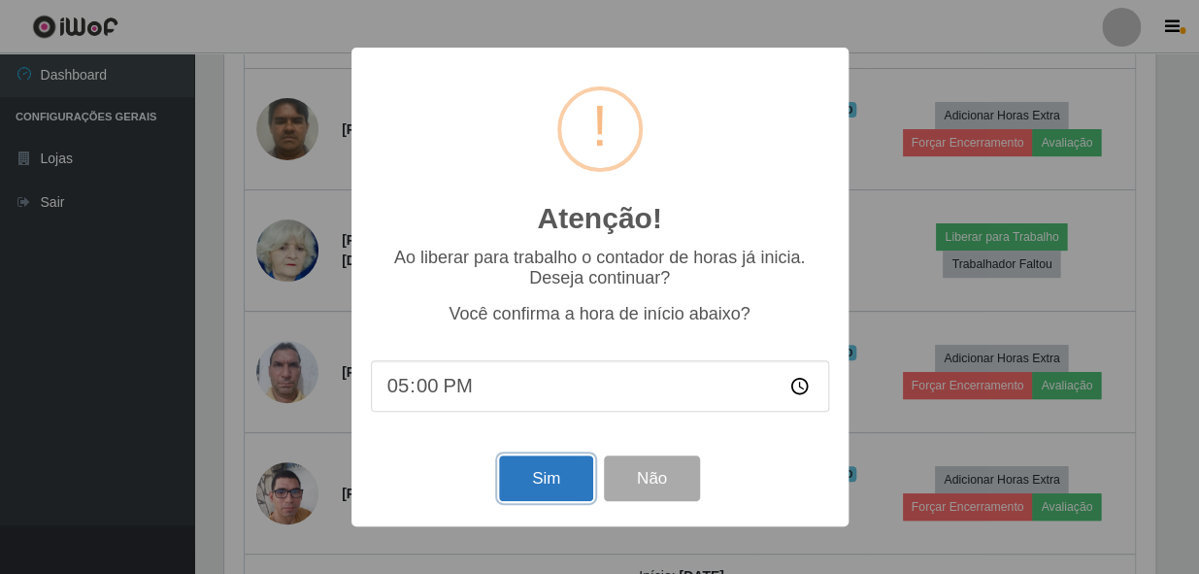
click at [540, 488] on button "Sim" at bounding box center [546, 478] width 94 height 46
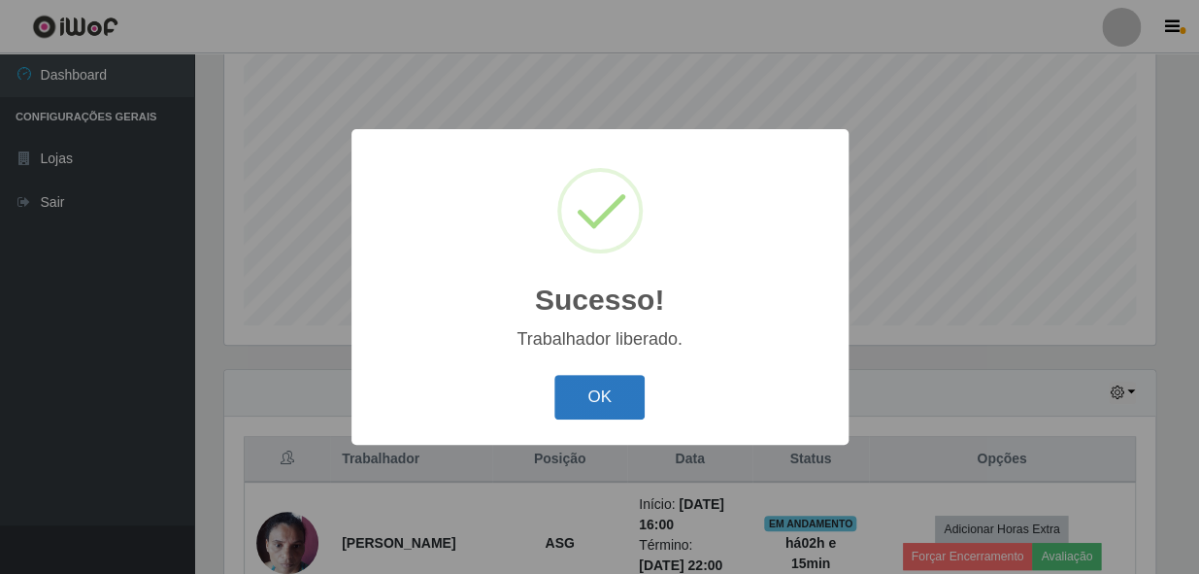
click at [617, 389] on button "OK" at bounding box center [599, 398] width 90 height 46
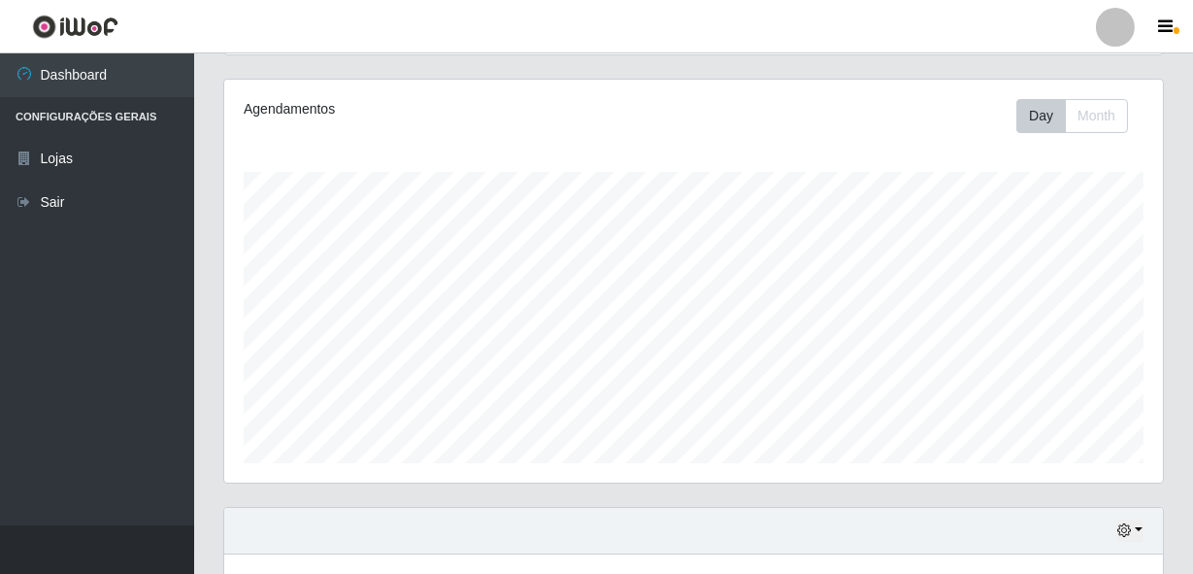
scroll to position [223, 0]
